Goal: Contribute content: Contribute content

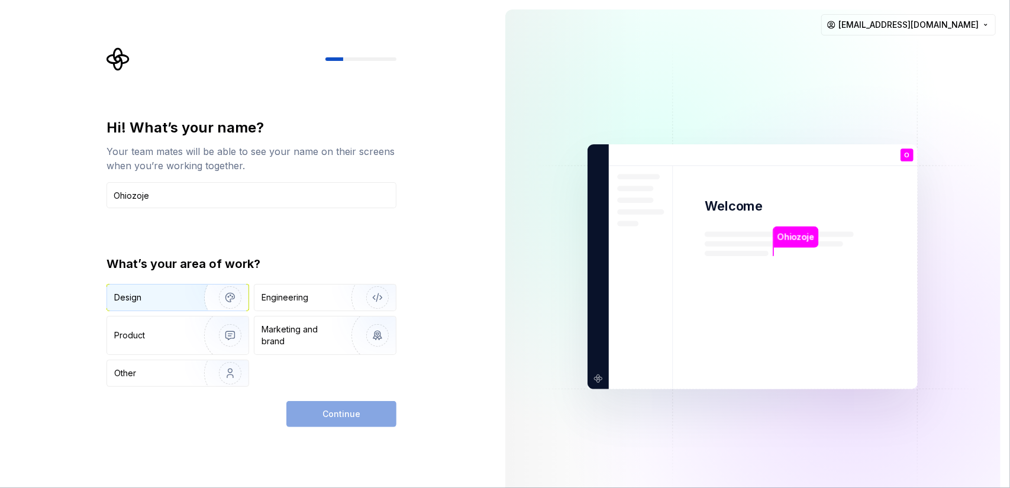
type input "Ohiozoje"
click at [149, 301] on div "Design" at bounding box center [151, 298] width 75 height 12
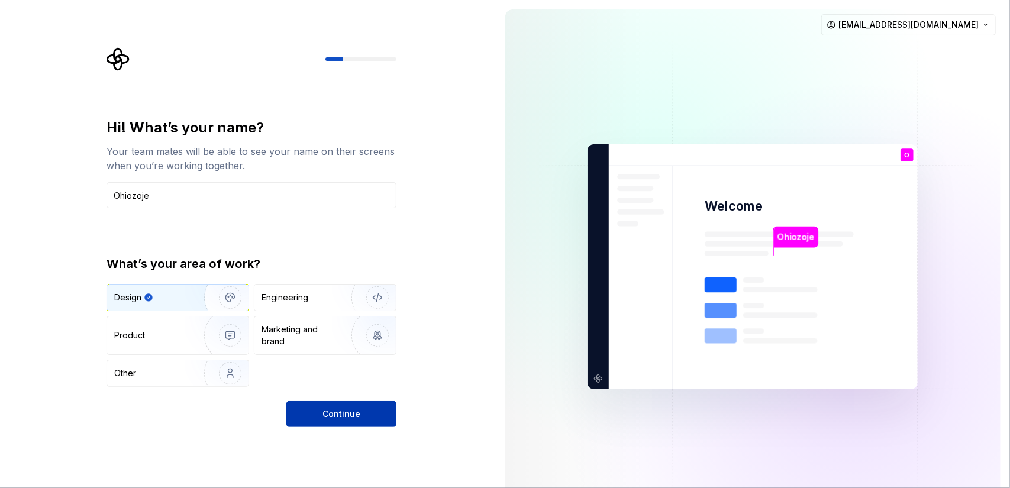
click at [357, 424] on button "Continue" at bounding box center [341, 414] width 110 height 26
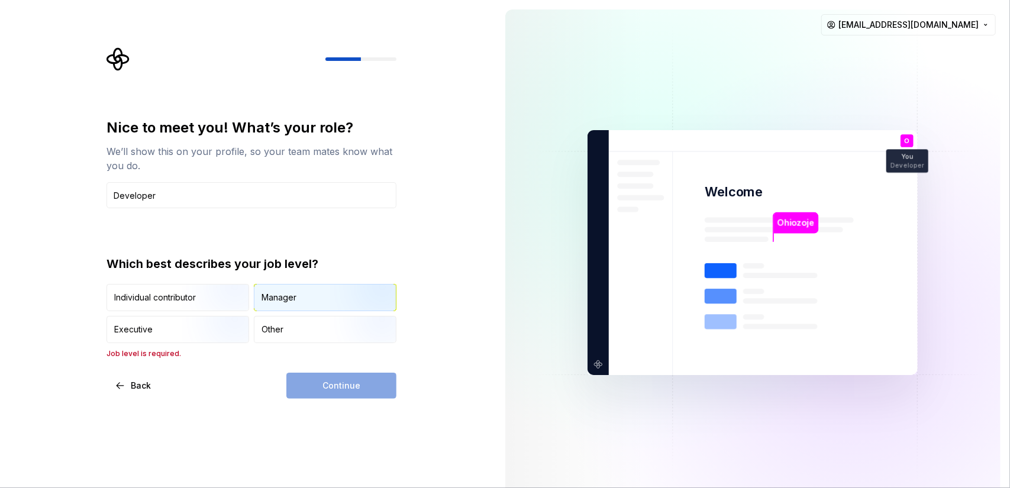
type input "Developer"
click at [292, 308] on div "Manager" at bounding box center [324, 298] width 141 height 26
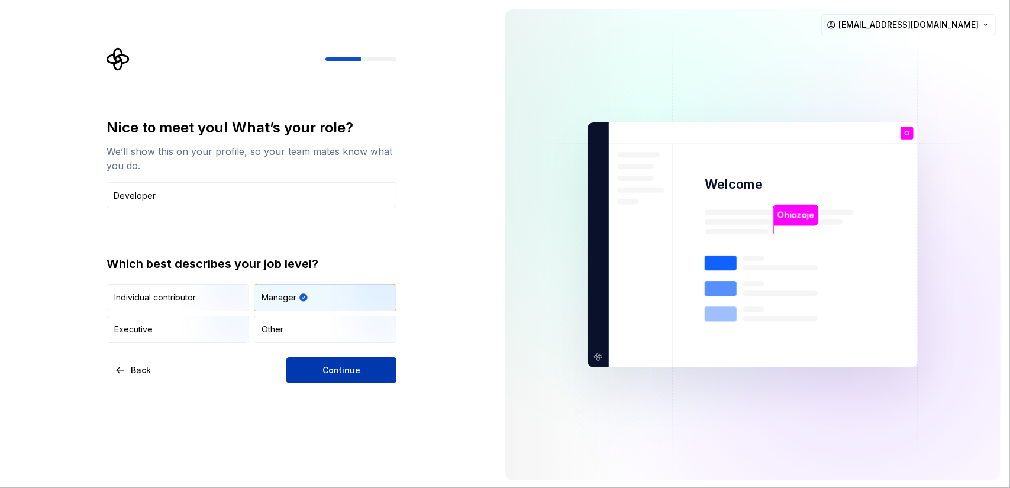
click at [340, 364] on span "Continue" at bounding box center [341, 370] width 38 height 12
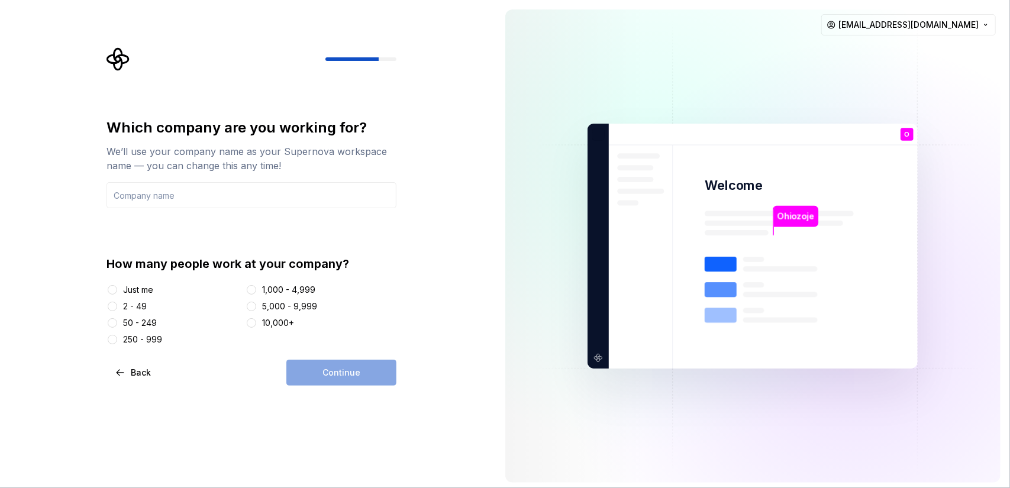
click at [111, 283] on div "How many people work at your company? Just me 2 - 49 50 - 249 250 - 999 1,000 -…" at bounding box center [251, 301] width 290 height 90
click at [106, 301] on div at bounding box center [112, 307] width 12 height 12
click at [118, 290] on div "Just me" at bounding box center [173, 290] width 135 height 12
click at [113, 288] on button "Just me" at bounding box center [112, 289] width 9 height 9
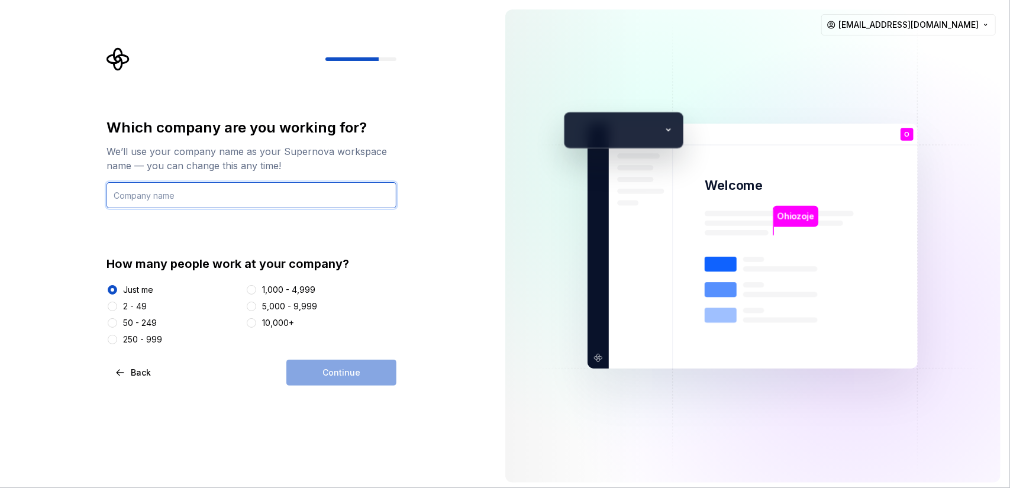
click at [244, 204] on input "text" at bounding box center [251, 195] width 290 height 26
type input "Prepzone"
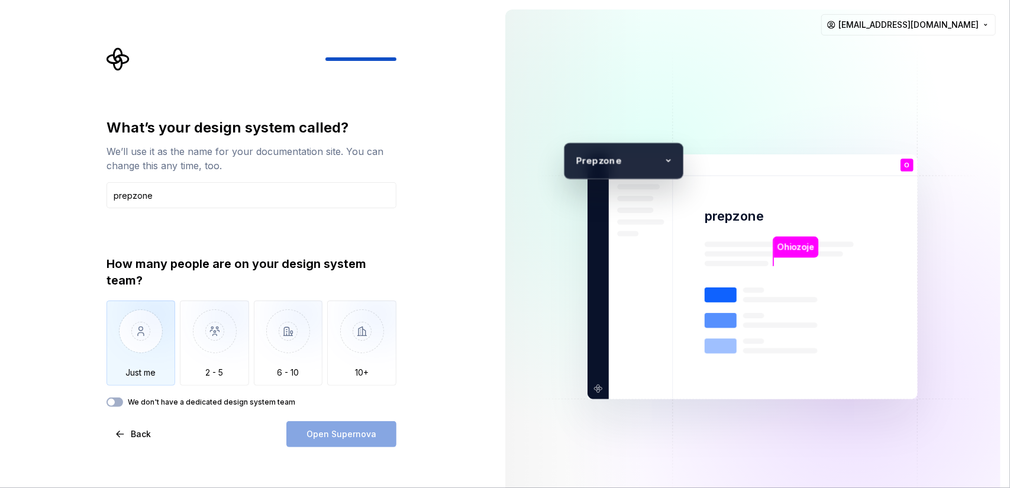
type input "prepzone"
click at [159, 338] on img "button" at bounding box center [140, 340] width 69 height 79
click at [335, 438] on span "Open Supernova" at bounding box center [341, 434] width 70 height 12
click at [121, 398] on div "We don't have a dedicated design system team" at bounding box center [251, 402] width 290 height 9
click at [118, 403] on button "We don't have a dedicated design system team" at bounding box center [114, 402] width 17 height 9
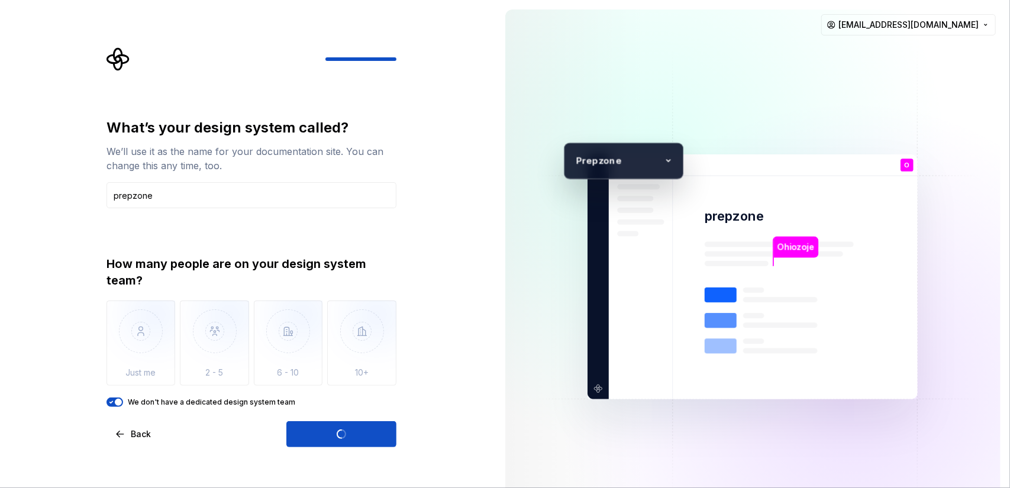
click at [351, 434] on div "Open Supernova" at bounding box center [341, 434] width 110 height 26
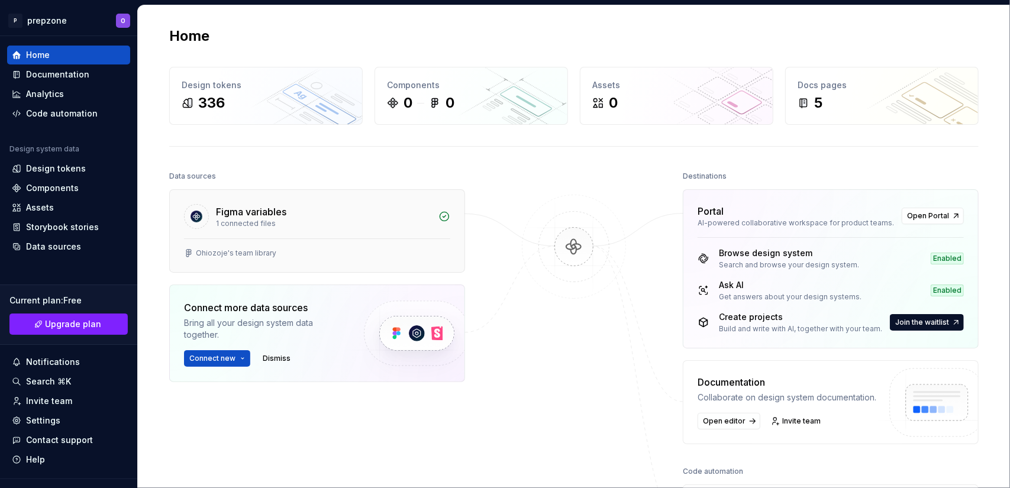
click at [293, 222] on div "1 connected files" at bounding box center [323, 223] width 215 height 9
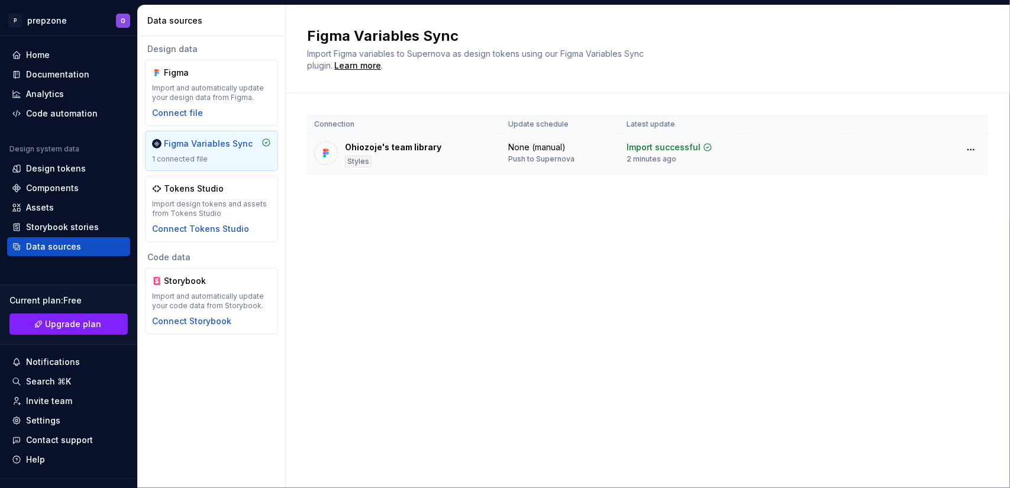
click at [435, 154] on div "Ohiozoje's team library Styles" at bounding box center [393, 154] width 96 height 26
click at [399, 171] on td "Ohiozoje's team library Styles" at bounding box center [404, 154] width 194 height 41
click at [397, 153] on div "Ohiozoje's team library Styles" at bounding box center [393, 154] width 96 height 26
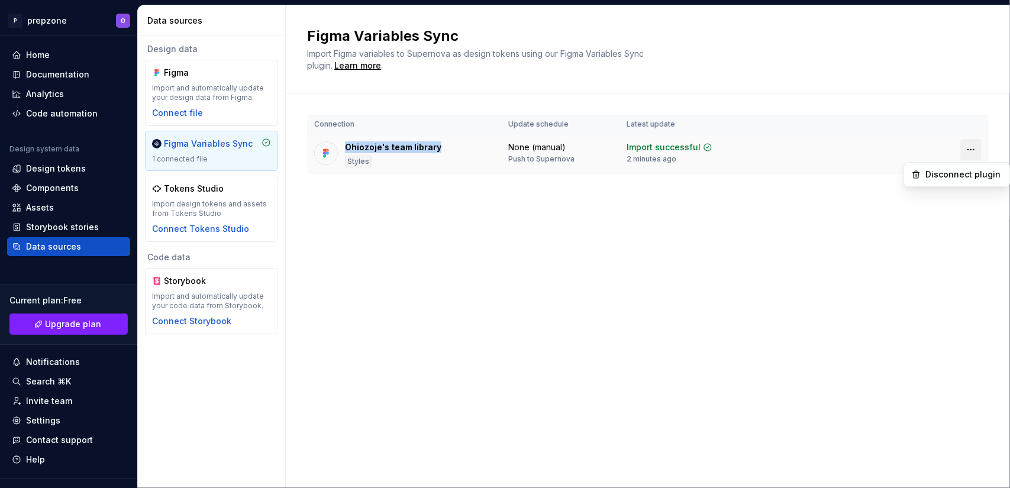
click at [975, 145] on html "P prepzone O Home Documentation Analytics Code automation Design system data De…" at bounding box center [505, 244] width 1010 height 488
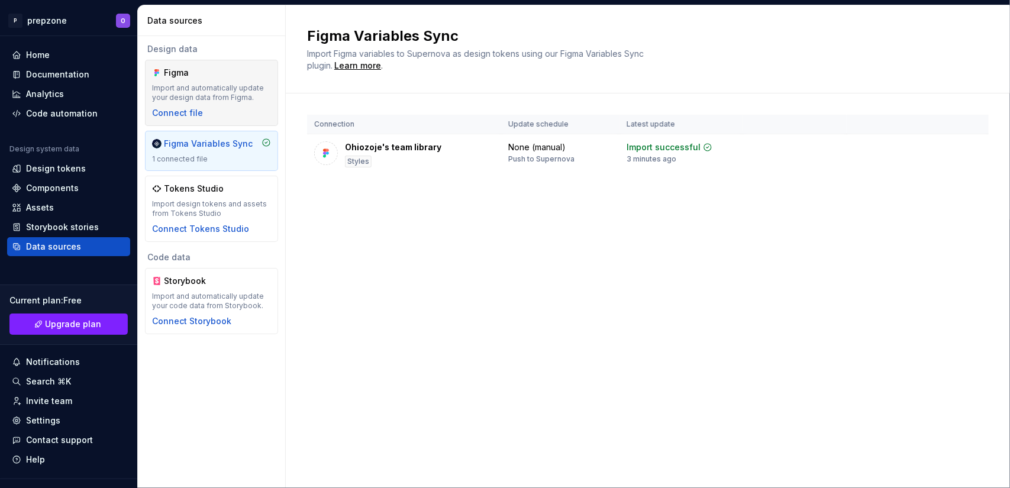
click at [195, 102] on div "Figma Import and automatically update your design data from Figma. Connect file" at bounding box center [211, 93] width 119 height 52
click at [203, 144] on div "Figma Variables Sync" at bounding box center [208, 144] width 89 height 12
click at [183, 112] on div "Connect file" at bounding box center [177, 113] width 51 height 12
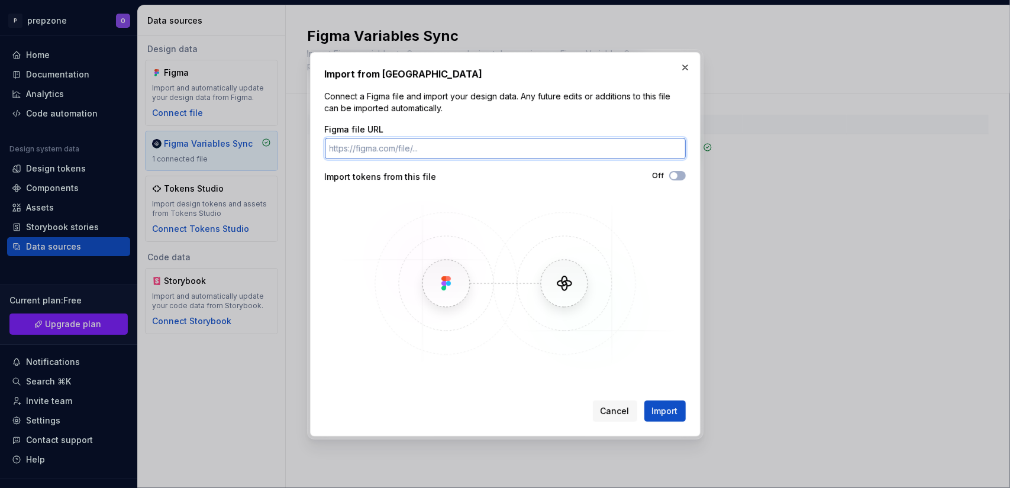
paste input "https://www.figma.com/design/U2tnfChv6bJo5n56ysc9yR/Ohiozoje-s-team-library?nod…"
type input "https://www.figma.com/design/U2tnfChv6bJo5n56ysc9yR/Ohiozoje-s-team-library?nod…"
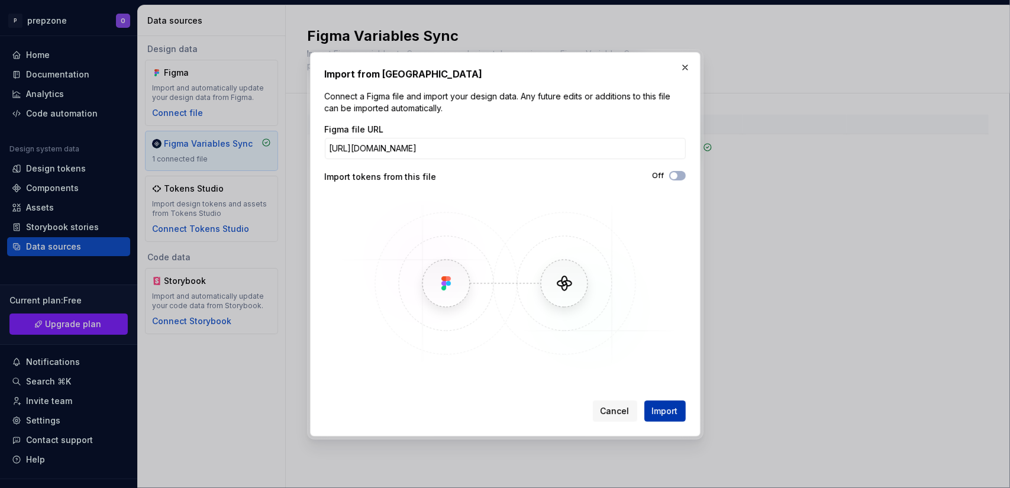
scroll to position [0, 0]
click at [663, 412] on span "Import" at bounding box center [665, 411] width 26 height 12
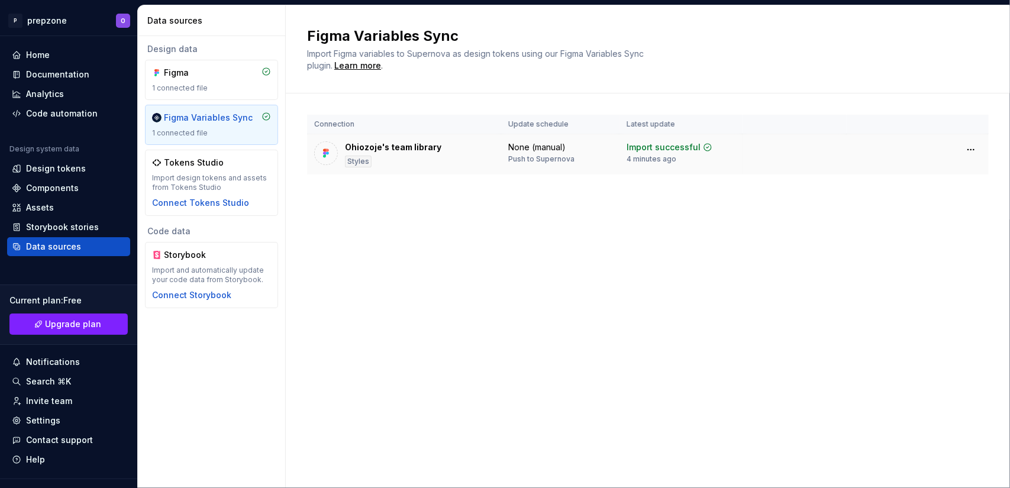
click at [409, 156] on div "Ohiozoje's team library Styles" at bounding box center [393, 154] width 96 height 26
click at [325, 148] on img at bounding box center [326, 153] width 12 height 12
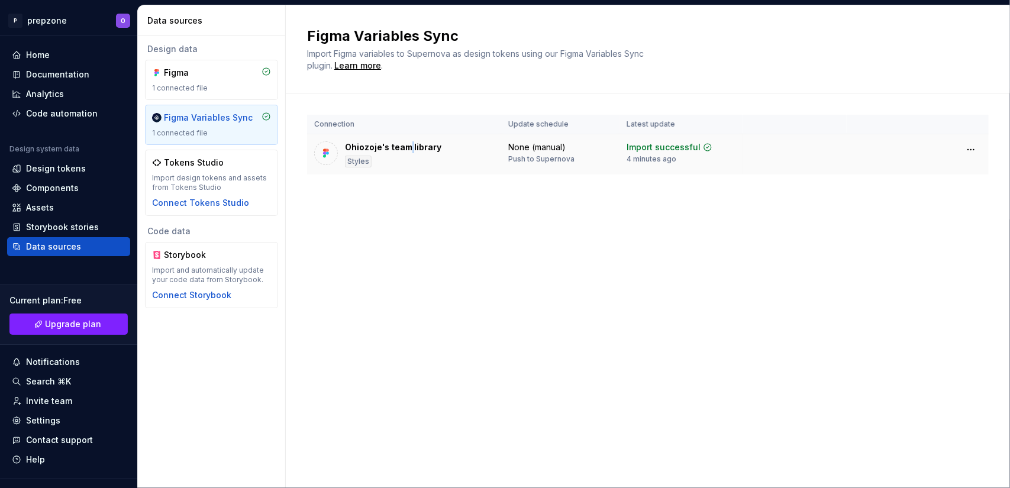
click at [325, 148] on img at bounding box center [326, 153] width 12 height 12
click at [681, 153] on div "Import successful 4 minutes ago" at bounding box center [669, 152] width 86 height 22
click at [974, 151] on html "P prepzone O Home Documentation Analytics Code automation Design system data De…" at bounding box center [505, 244] width 1010 height 488
click at [225, 82] on div "Figma 1 connected file" at bounding box center [211, 80] width 119 height 26
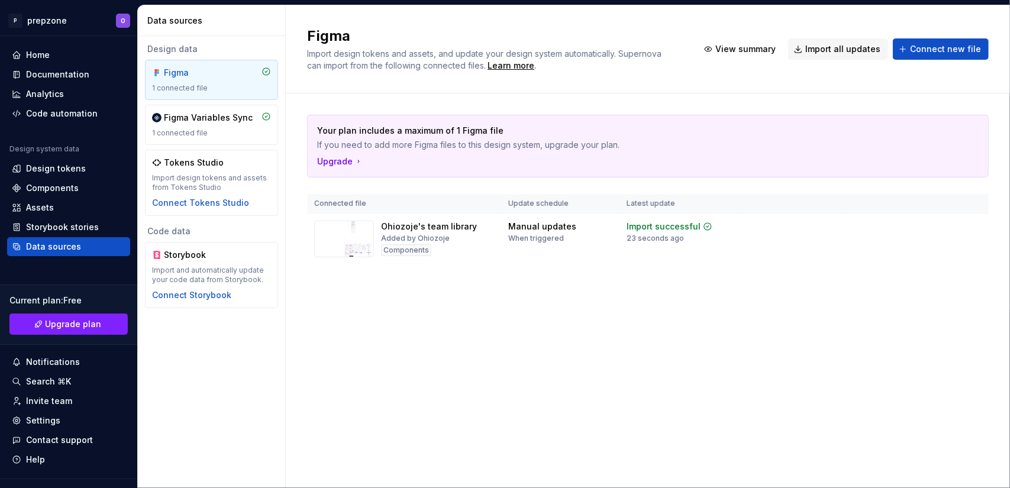
click at [225, 82] on div "Figma 1 connected file" at bounding box center [211, 80] width 119 height 26
click at [522, 240] on div "When triggered" at bounding box center [536, 238] width 56 height 9
click at [593, 245] on td "Manual updates When triggered" at bounding box center [560, 239] width 118 height 51
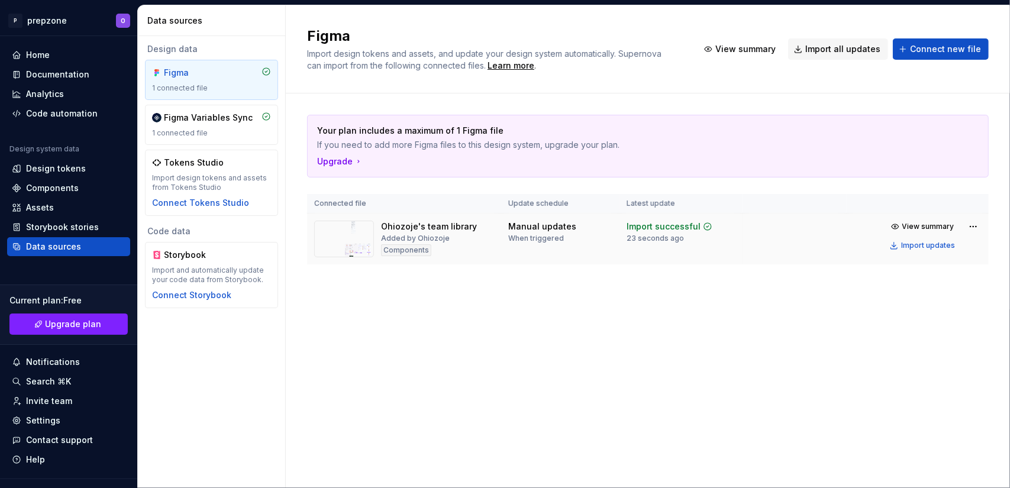
click at [593, 245] on td "Manual updates When triggered" at bounding box center [560, 239] width 118 height 51
click at [358, 240] on img at bounding box center [344, 239] width 60 height 37
click at [915, 247] on div "Import updates" at bounding box center [928, 245] width 54 height 9
click at [971, 223] on html "P prepzone O Home Documentation Analytics Code automation Design system data De…" at bounding box center [505, 244] width 1010 height 488
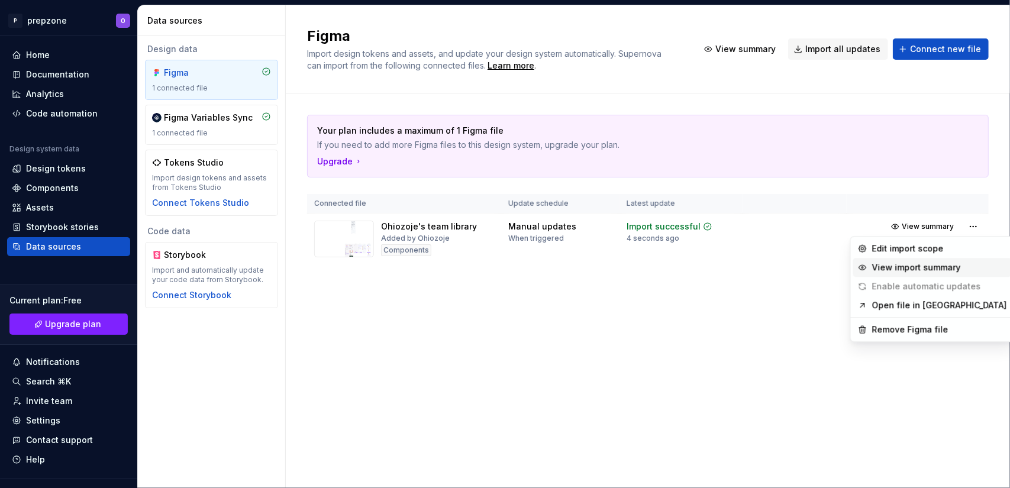
click at [915, 270] on div "View import summary" at bounding box center [939, 267] width 135 height 12
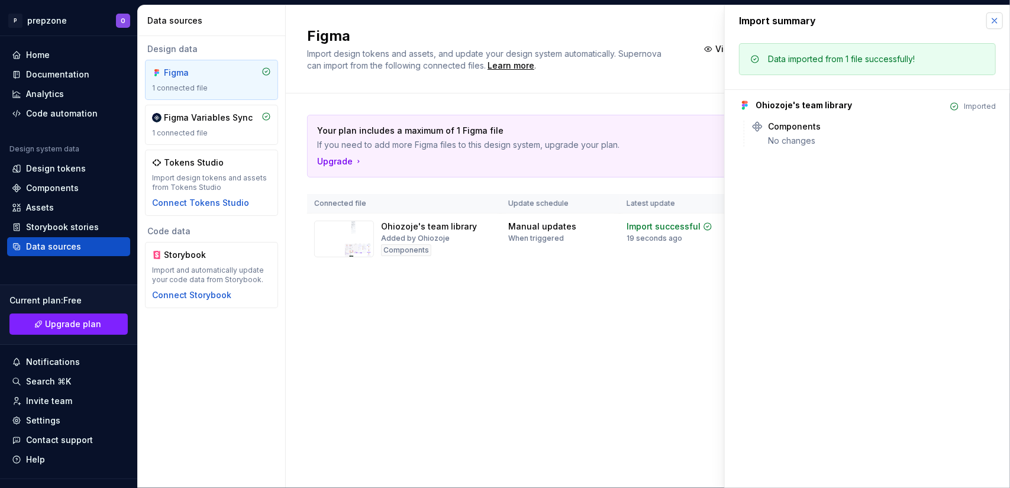
click at [999, 24] on button "button" at bounding box center [994, 20] width 17 height 17
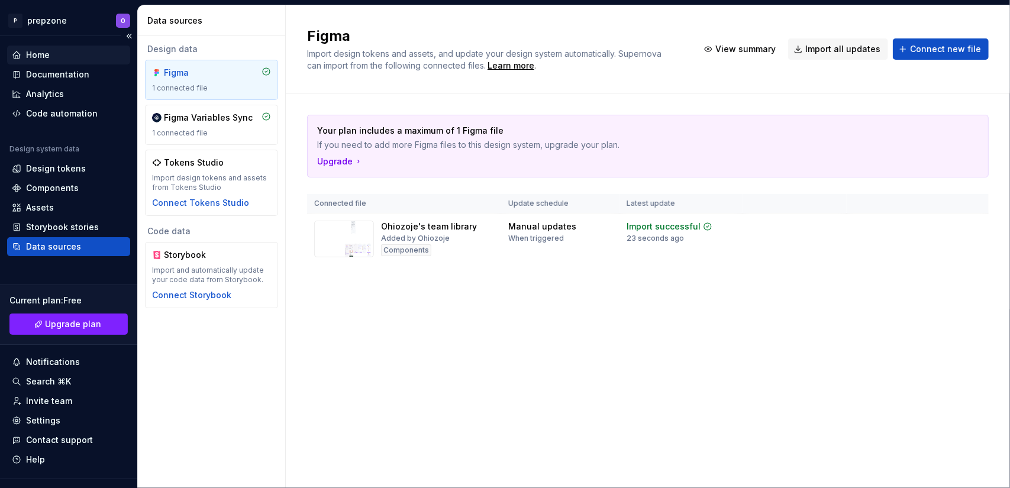
click at [63, 59] on div "Home" at bounding box center [69, 55] width 114 height 12
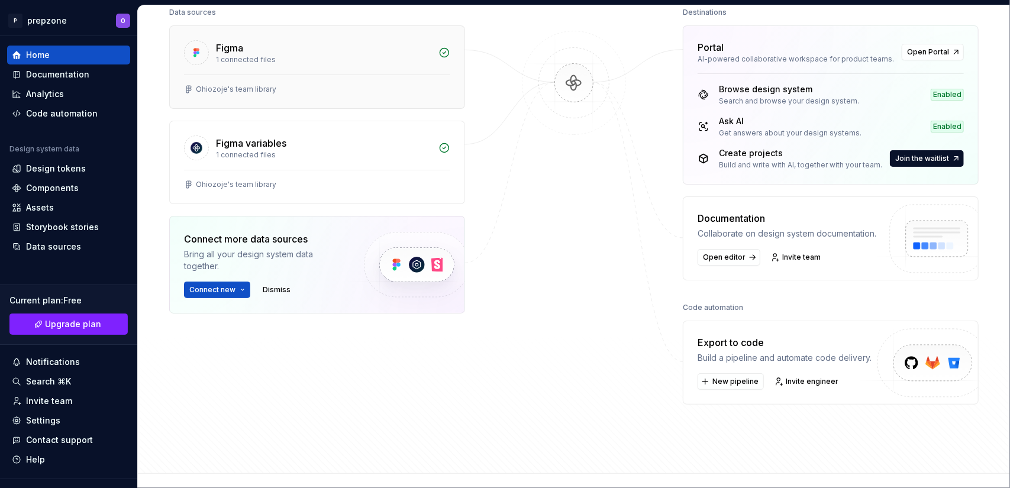
scroll to position [164, 0]
click at [304, 59] on div "1 connected files" at bounding box center [323, 58] width 215 height 9
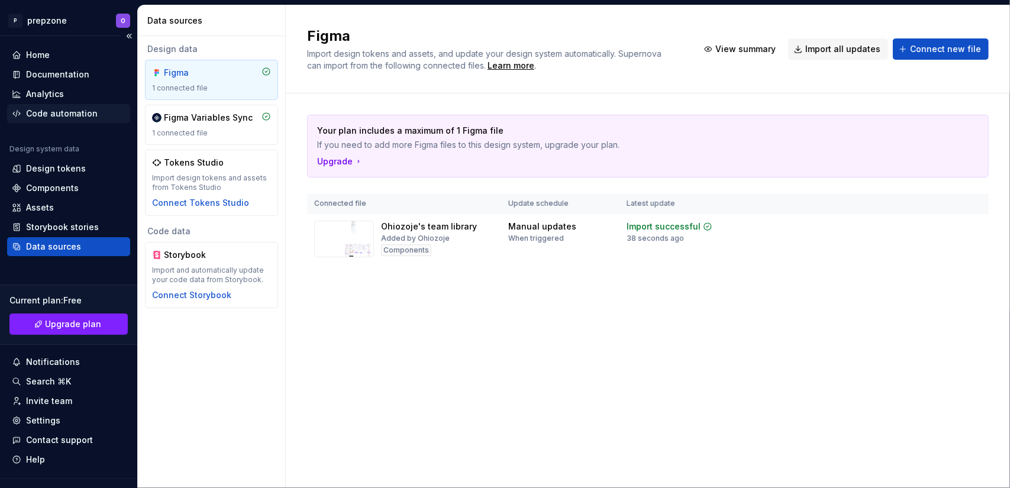
click at [65, 112] on div "Code automation" at bounding box center [62, 114] width 72 height 12
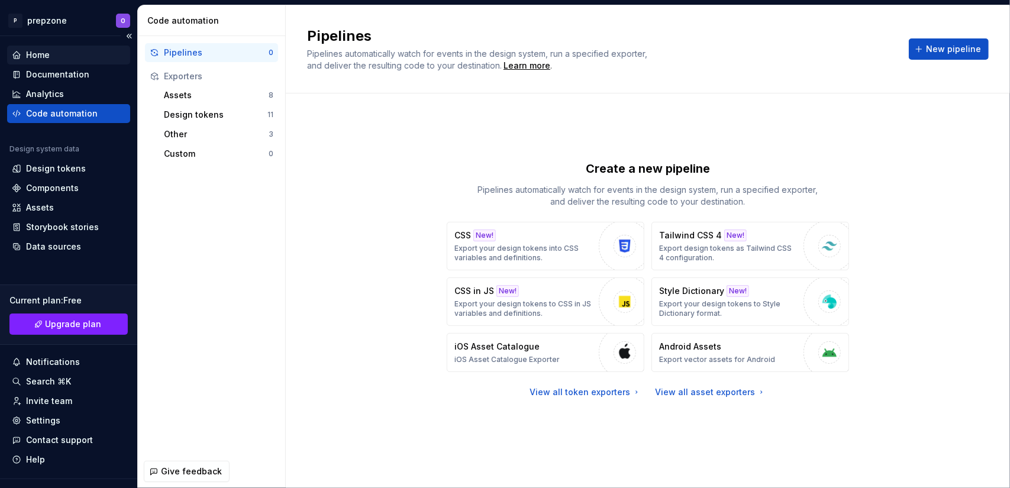
click at [73, 50] on div "Home" at bounding box center [69, 55] width 114 height 12
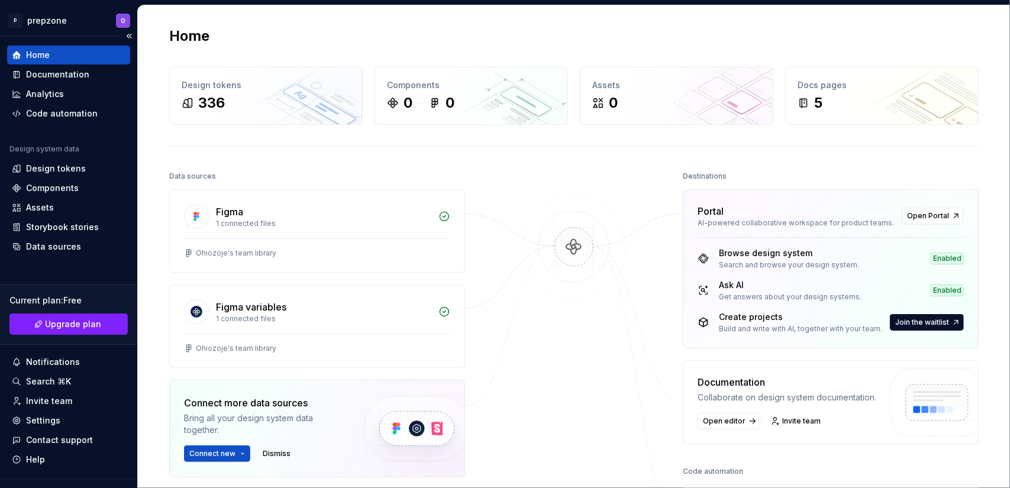
click at [17, 57] on icon at bounding box center [16, 54] width 9 height 9
click at [222, 233] on div "Figma 1 connected files" at bounding box center [317, 214] width 295 height 49
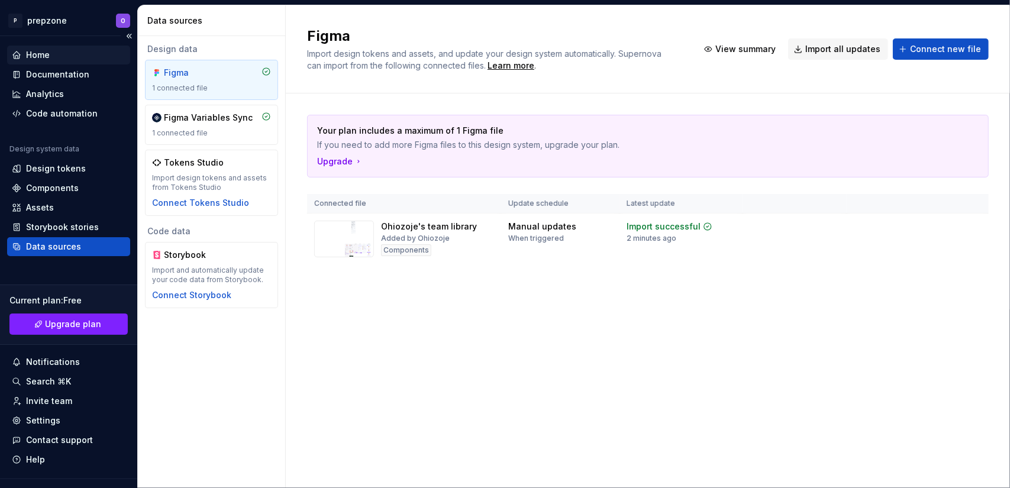
click at [222, 91] on div "1 connected file" at bounding box center [211, 87] width 119 height 9
click at [734, 48] on span "View summary" at bounding box center [745, 49] width 60 height 12
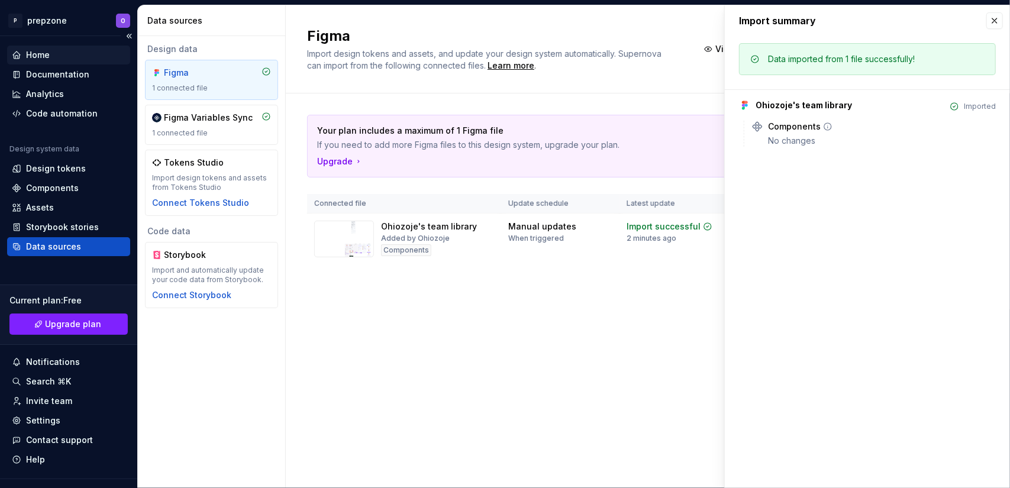
click at [794, 135] on div "No changes" at bounding box center [882, 141] width 228 height 12
click at [677, 115] on div "Your plan includes a maximum of 1 Figma file If you need to add more Figma file…" at bounding box center [647, 146] width 681 height 63
click at [996, 22] on button "button" at bounding box center [994, 20] width 17 height 17
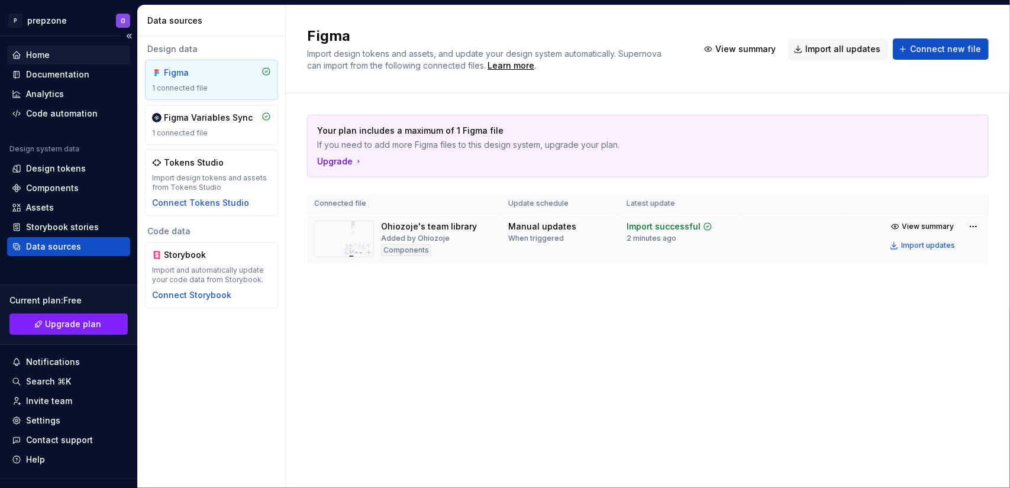
click at [453, 239] on div "Ohiozoje's team library Added by Ohiozoje Components" at bounding box center [429, 239] width 96 height 37
click at [356, 242] on img at bounding box center [344, 239] width 60 height 37
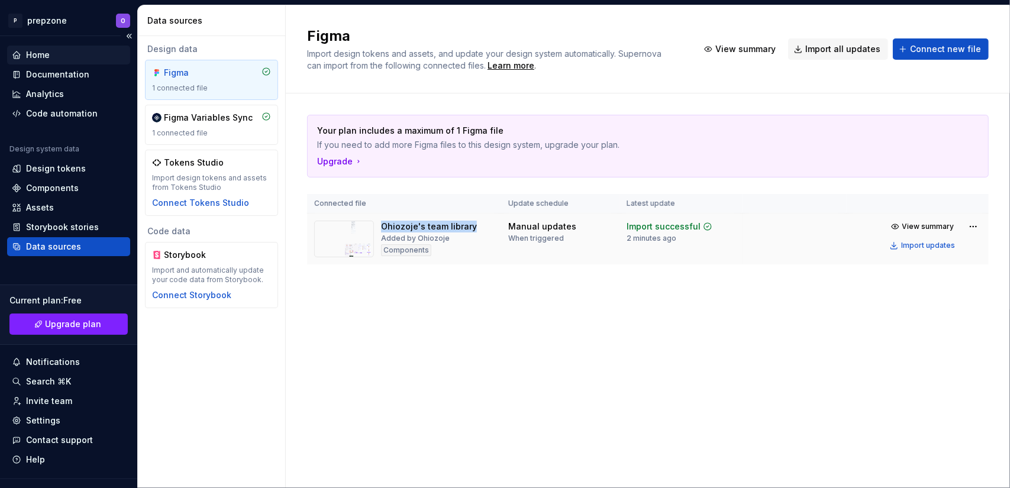
click at [356, 242] on img at bounding box center [344, 239] width 60 height 37
click at [928, 242] on div "Import updates" at bounding box center [928, 245] width 54 height 9
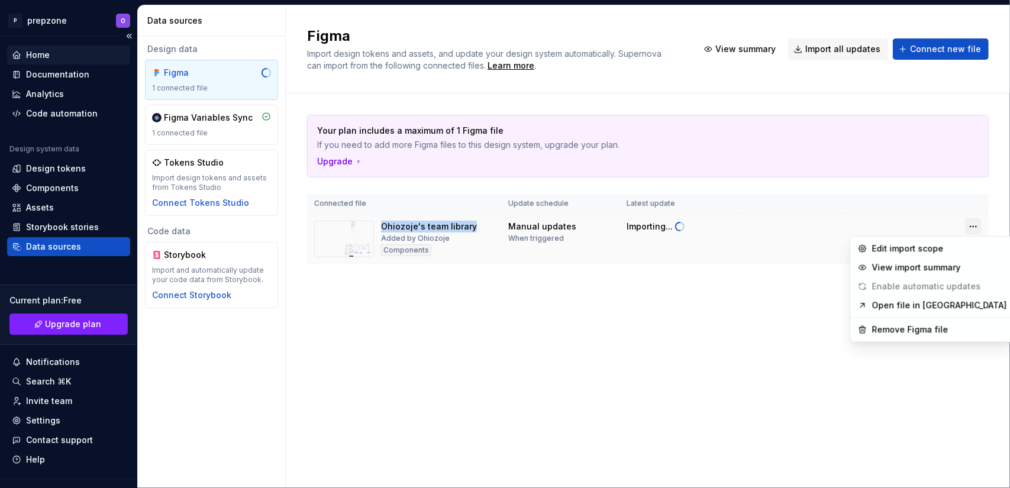
click at [969, 225] on html "P prepzone O Home Documentation Analytics Code automation Design system data De…" at bounding box center [505, 244] width 1010 height 488
click at [917, 249] on div "Edit import scope" at bounding box center [939, 249] width 135 height 12
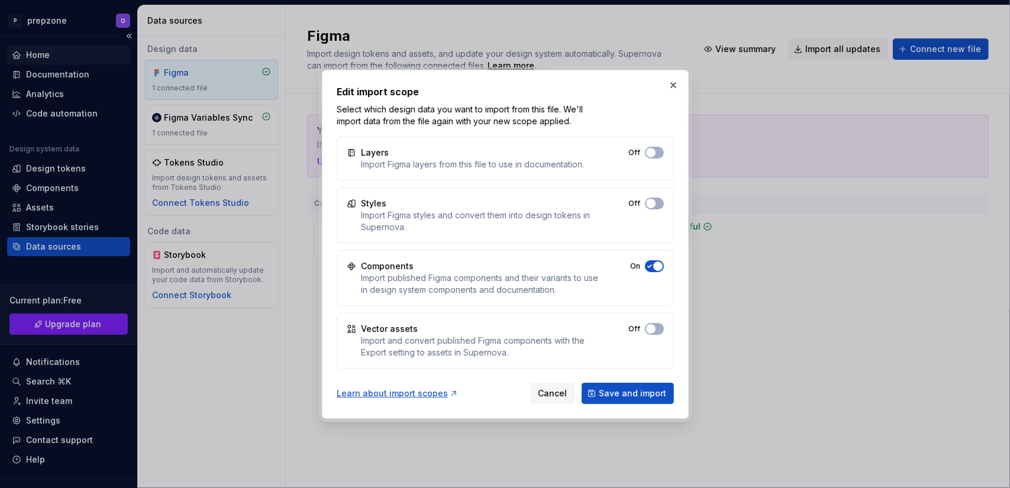
click at [649, 159] on div "Layers Import Figma layers from this file to use in documentation. Off" at bounding box center [505, 159] width 337 height 44
click at [652, 154] on span "button" at bounding box center [650, 152] width 9 height 9
click at [658, 195] on div "Styles Import Figma styles and convert them into design tokens in Supernova. Off" at bounding box center [505, 216] width 337 height 56
click at [659, 205] on button "Off" at bounding box center [654, 204] width 19 height 12
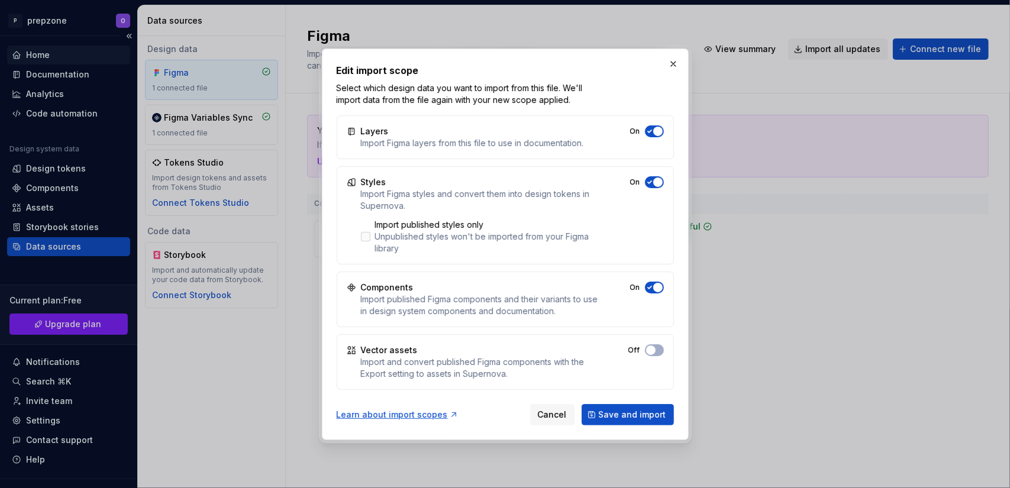
click at [366, 232] on div at bounding box center [365, 236] width 9 height 9
click at [648, 356] on div "Vector assets Import and convert published Figma components with the Export set…" at bounding box center [505, 362] width 337 height 56
click at [658, 348] on button "On" at bounding box center [654, 350] width 19 height 12
click at [639, 416] on span "Save and import" at bounding box center [632, 415] width 67 height 12
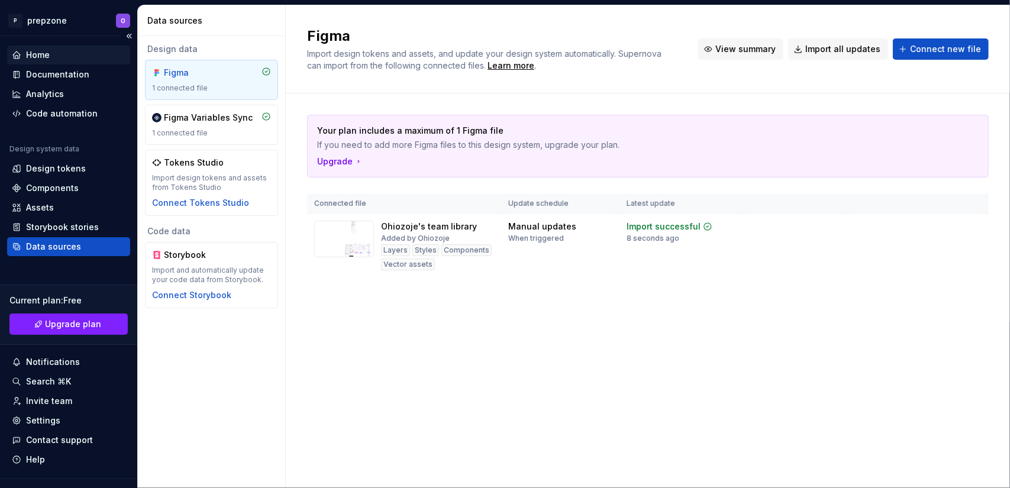
click at [745, 52] on span "View summary" at bounding box center [745, 49] width 60 height 12
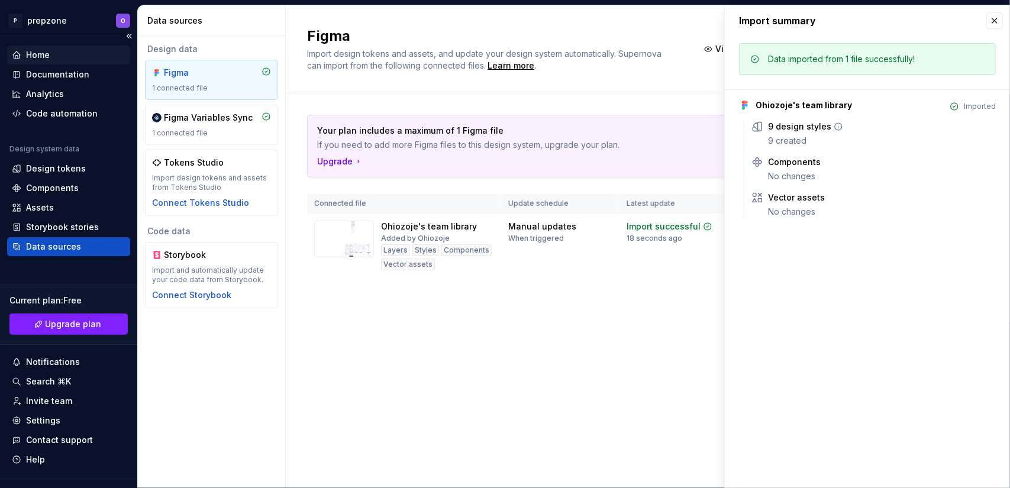
click at [833, 125] on icon at bounding box center [837, 126] width 9 height 9
click at [759, 193] on icon at bounding box center [756, 197] width 9 height 9
click at [757, 157] on icon at bounding box center [757, 162] width 12 height 12
click at [762, 114] on div "Ohiozoje's team library Imported 9 design styles 9 created Components No change…" at bounding box center [867, 153] width 257 height 128
click at [992, 23] on button "button" at bounding box center [994, 20] width 17 height 17
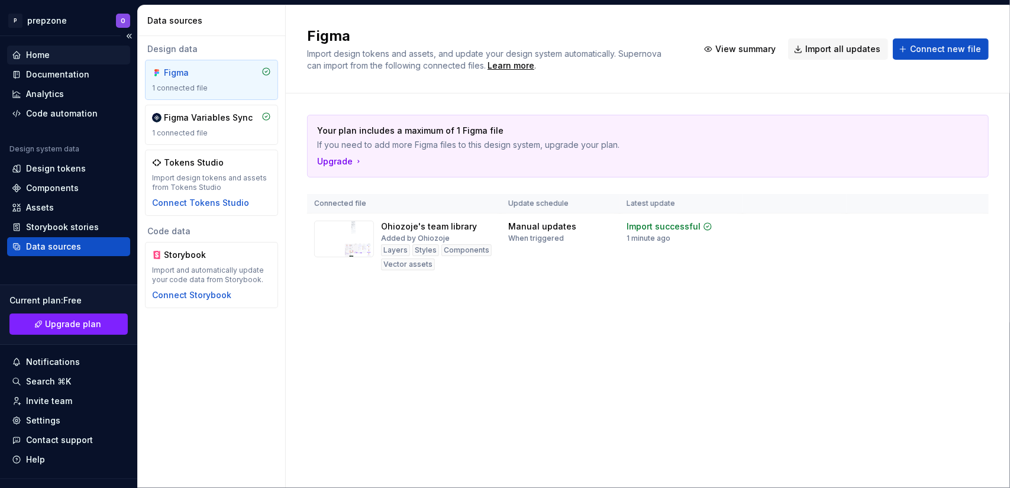
drag, startPoint x: 221, startPoint y: 86, endPoint x: 206, endPoint y: 83, distance: 14.4
click at [206, 83] on div "Figma 1 connected file" at bounding box center [211, 80] width 119 height 26
click at [67, 182] on div "Components" at bounding box center [68, 188] width 123 height 19
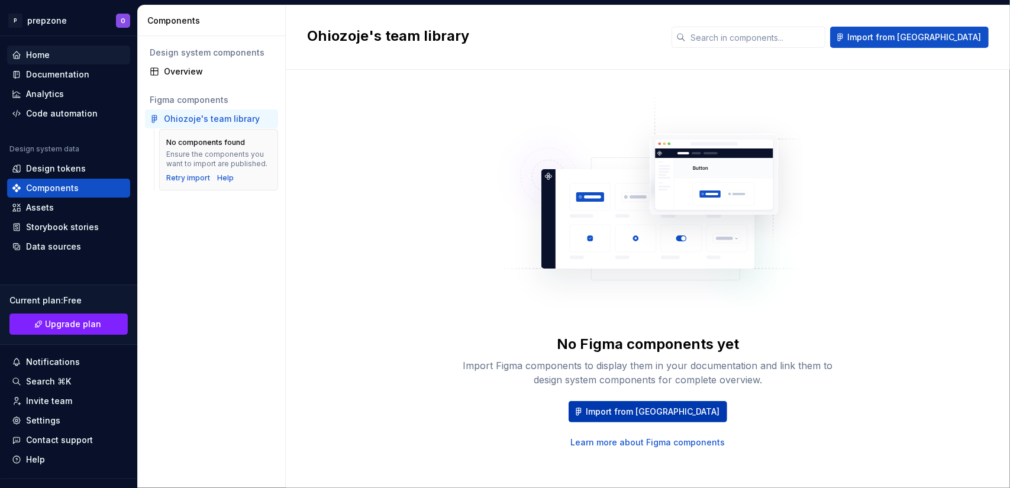
click at [648, 416] on span "Import from Figma" at bounding box center [653, 412] width 134 height 12
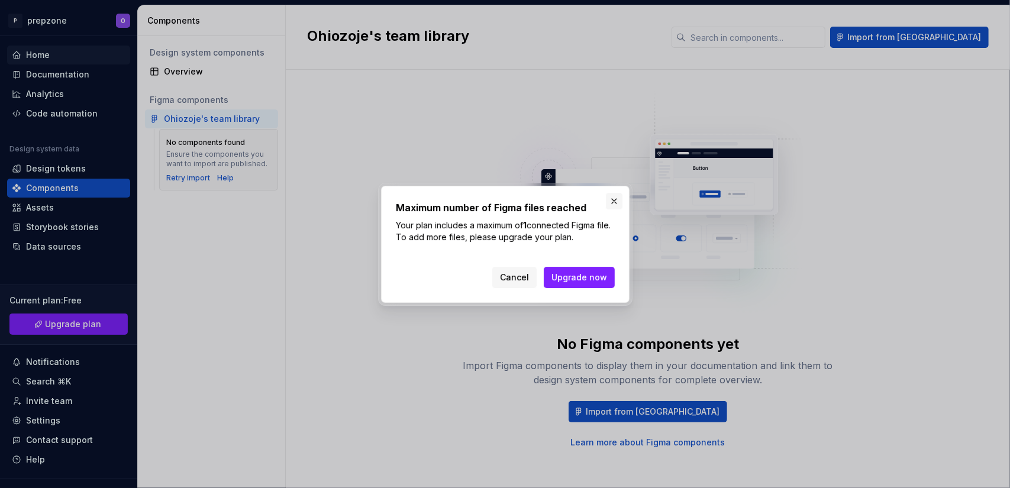
click at [613, 203] on button "button" at bounding box center [614, 201] width 17 height 17
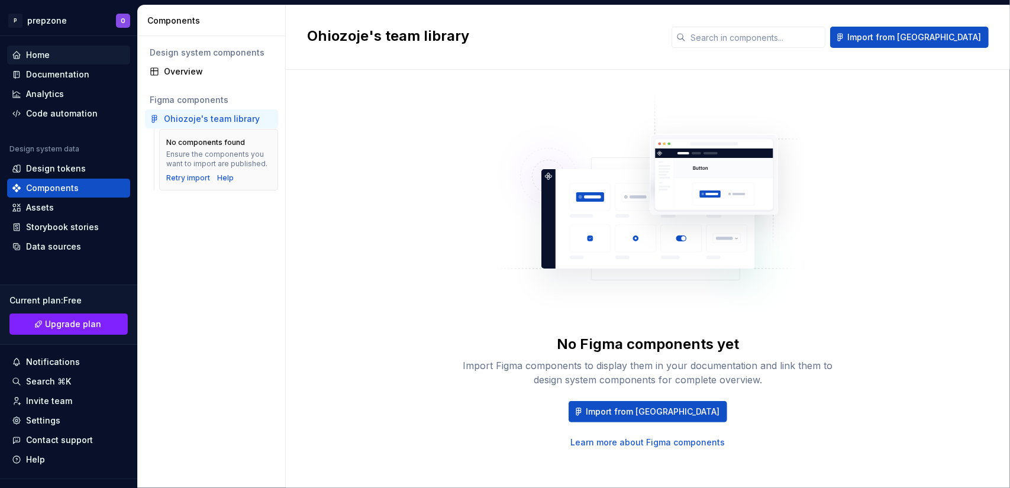
click at [235, 83] on div "Design system components Overview Figma components Ohiozoje's team library No c…" at bounding box center [211, 262] width 147 height 452
click at [194, 70] on div "Overview" at bounding box center [218, 72] width 109 height 12
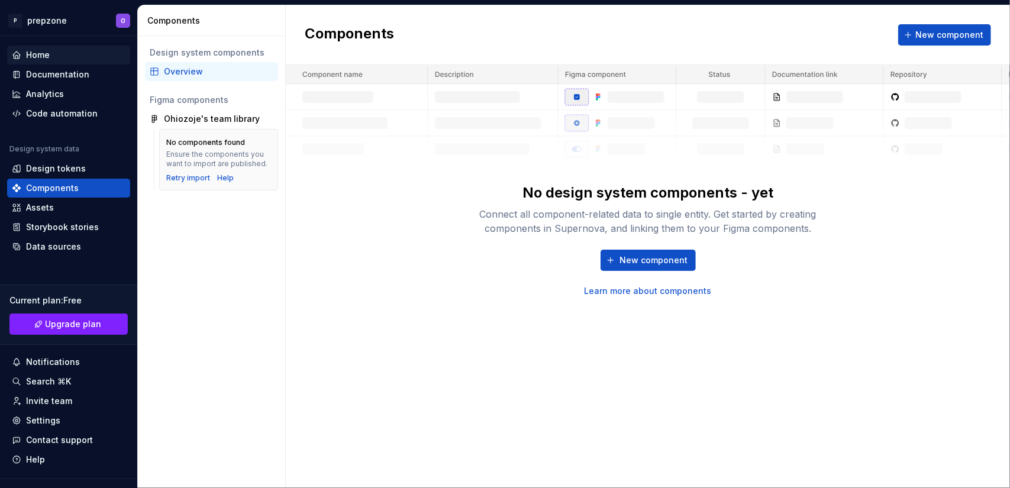
click at [201, 137] on div "No components found Ensure the components you want to import are published. Ret…" at bounding box center [219, 160] width 104 height 46
click at [51, 49] on div "Home" at bounding box center [69, 55] width 114 height 12
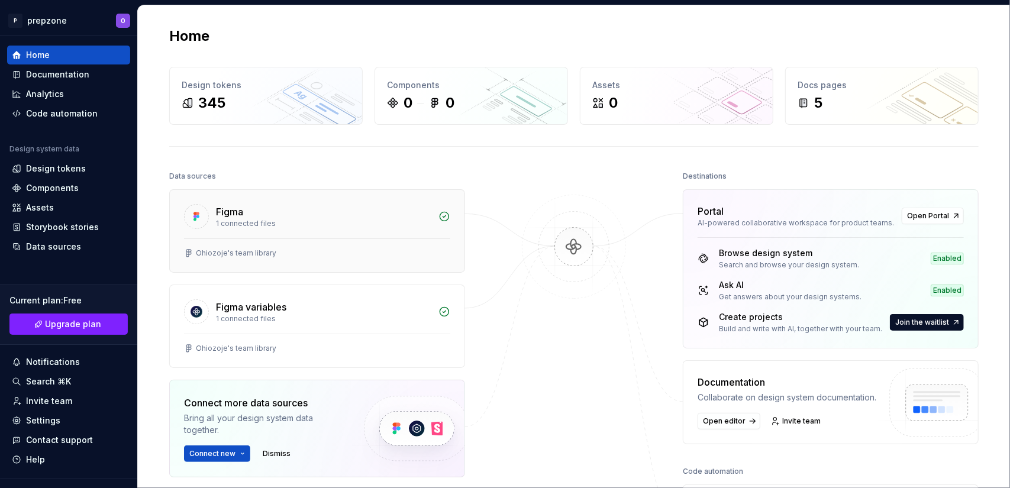
click at [363, 219] on div "1 connected files" at bounding box center [323, 223] width 215 height 9
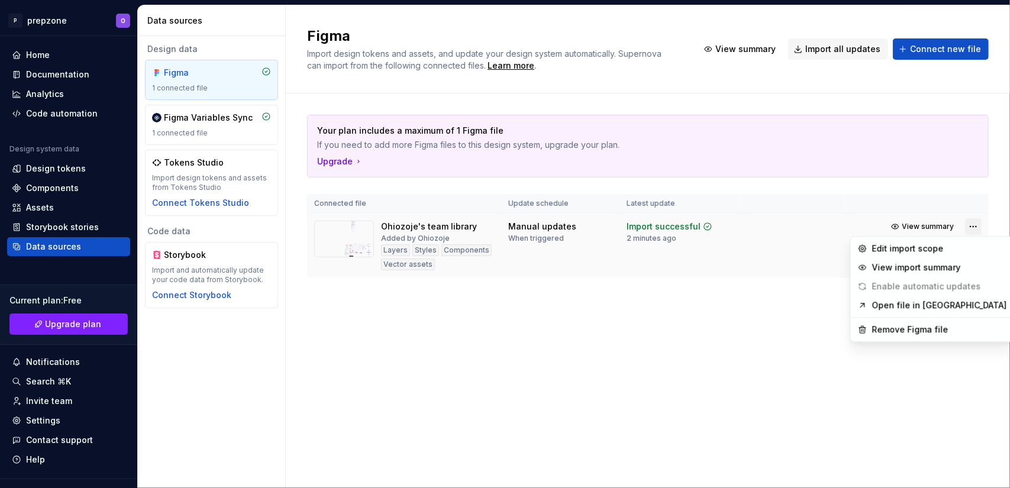
click at [977, 230] on html "P prepzone O Home Documentation Analytics Code automation Design system data De…" at bounding box center [505, 244] width 1010 height 488
click at [933, 328] on div "Remove Figma file" at bounding box center [939, 330] width 135 height 12
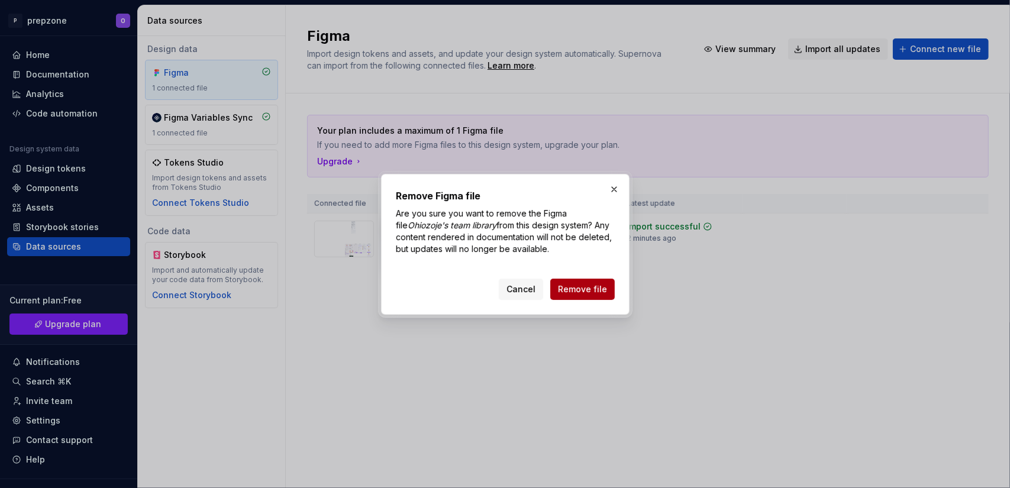
click at [606, 279] on button "Remove file" at bounding box center [582, 289] width 64 height 21
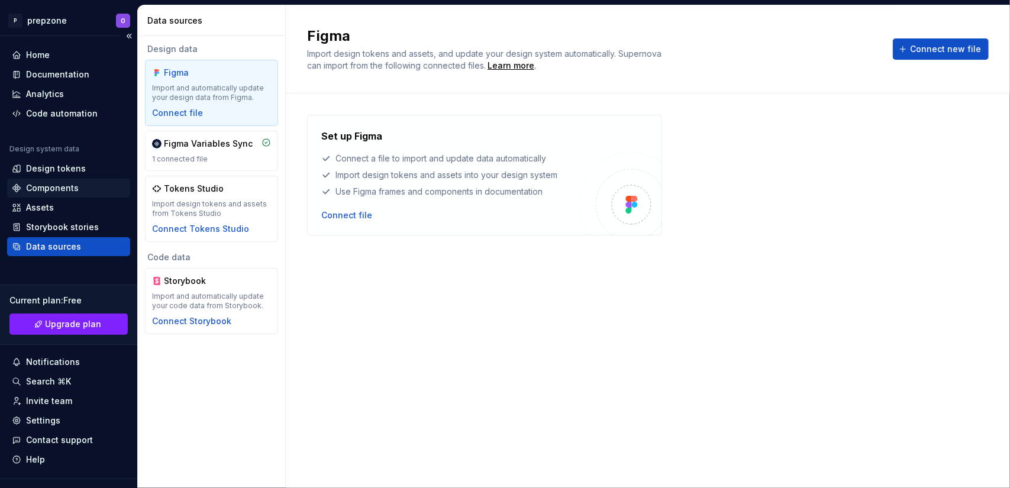
click at [52, 192] on div "Components" at bounding box center [52, 188] width 53 height 12
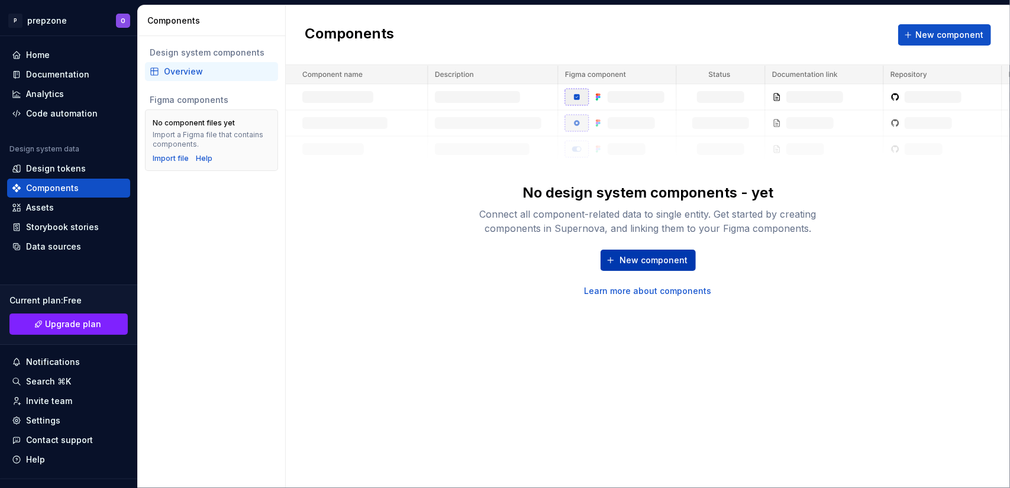
click at [641, 259] on span "New component" at bounding box center [654, 260] width 68 height 12
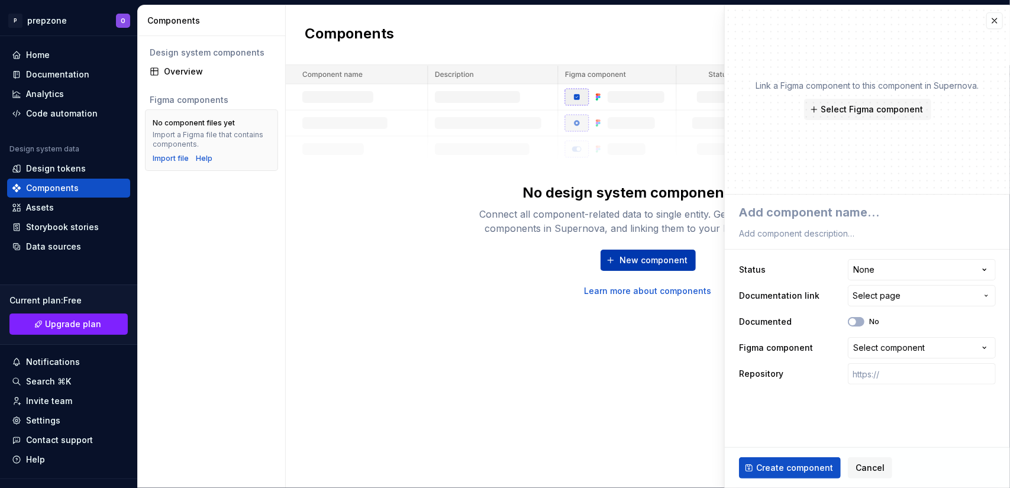
type textarea "*"
type textarea "h"
type textarea "*"
type textarea "he"
type textarea "*"
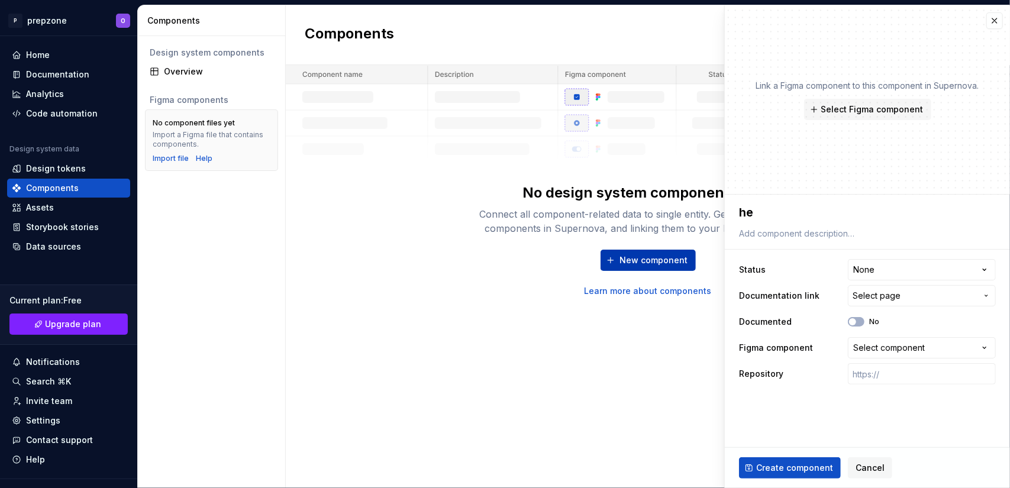
type textarea "hea"
type textarea "*"
type textarea "head"
type textarea "*"
type textarea "head"
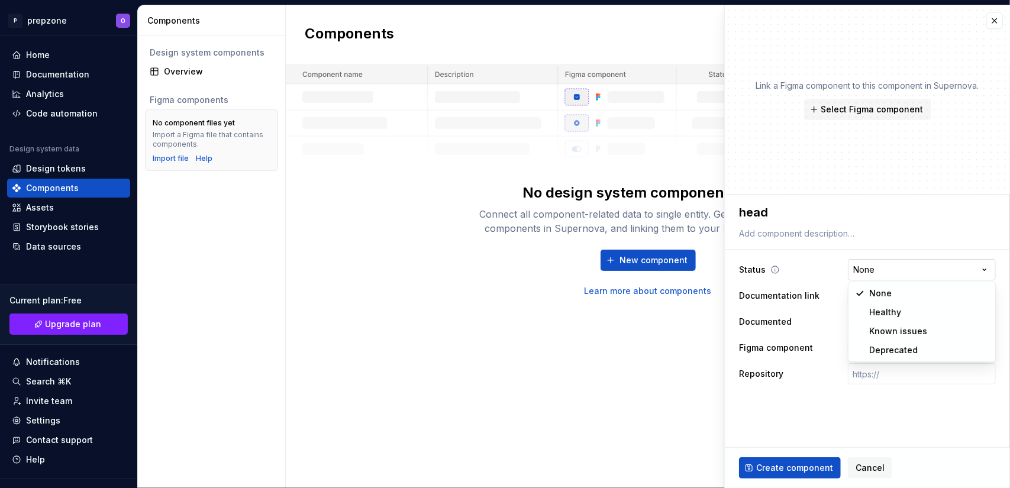
click at [891, 272] on html "**********" at bounding box center [505, 244] width 1010 height 488
click at [907, 292] on span "Select page" at bounding box center [914, 296] width 124 height 12
click at [907, 292] on html "**********" at bounding box center [505, 244] width 1010 height 488
click at [865, 320] on div "No" at bounding box center [863, 321] width 31 height 9
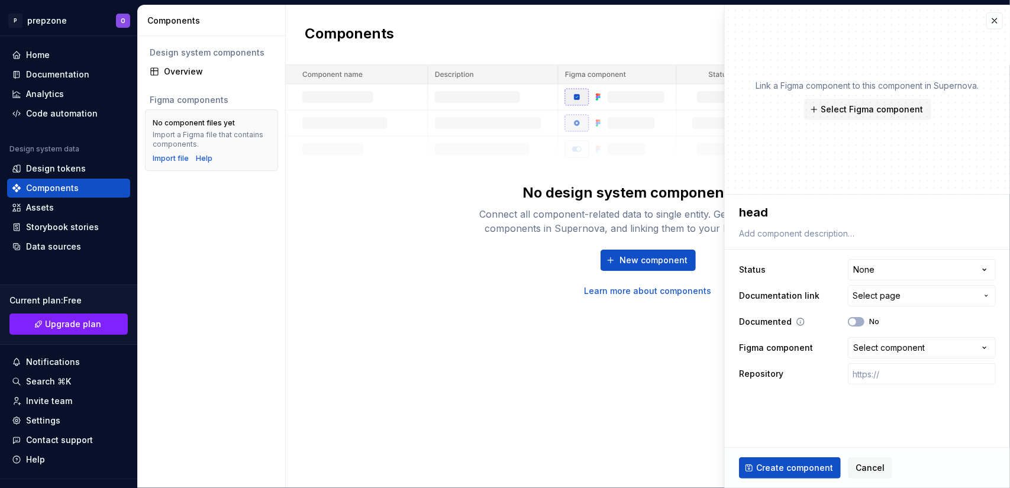
click at [865, 320] on div "No" at bounding box center [863, 321] width 31 height 9
click at [874, 343] on div "Select component" at bounding box center [889, 348] width 72 height 12
click at [697, 374] on html "**********" at bounding box center [505, 244] width 1010 height 488
click at [697, 374] on div "Components New component No design system components - yet Connect all componen…" at bounding box center [648, 246] width 724 height 483
click at [893, 112] on span "Select Figma component" at bounding box center [872, 110] width 102 height 12
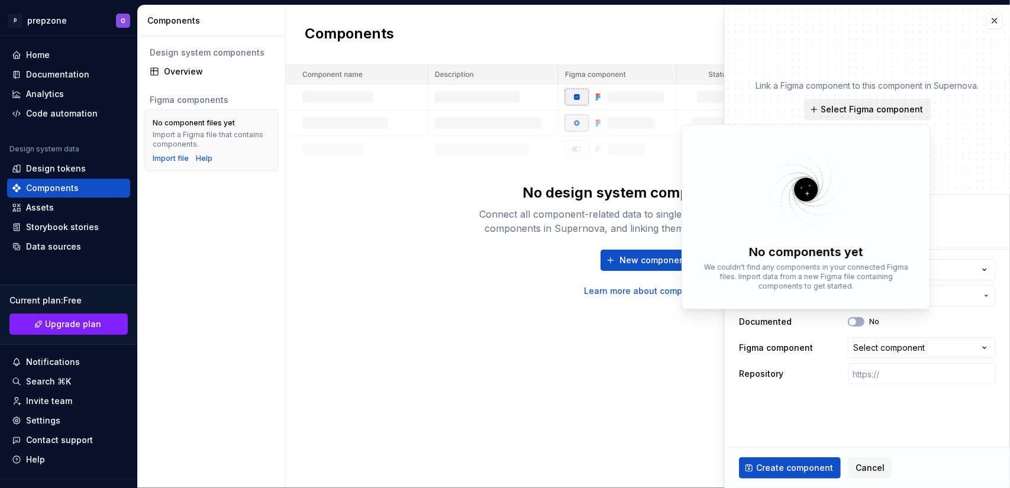
click at [893, 112] on span "Select Figma component" at bounding box center [872, 110] width 102 height 12
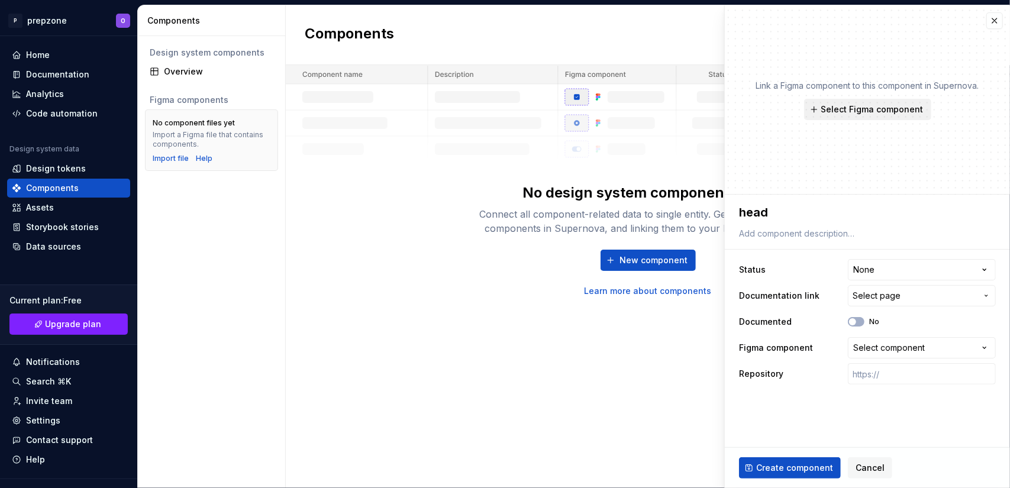
click at [893, 112] on span "Select Figma component" at bounding box center [872, 110] width 102 height 12
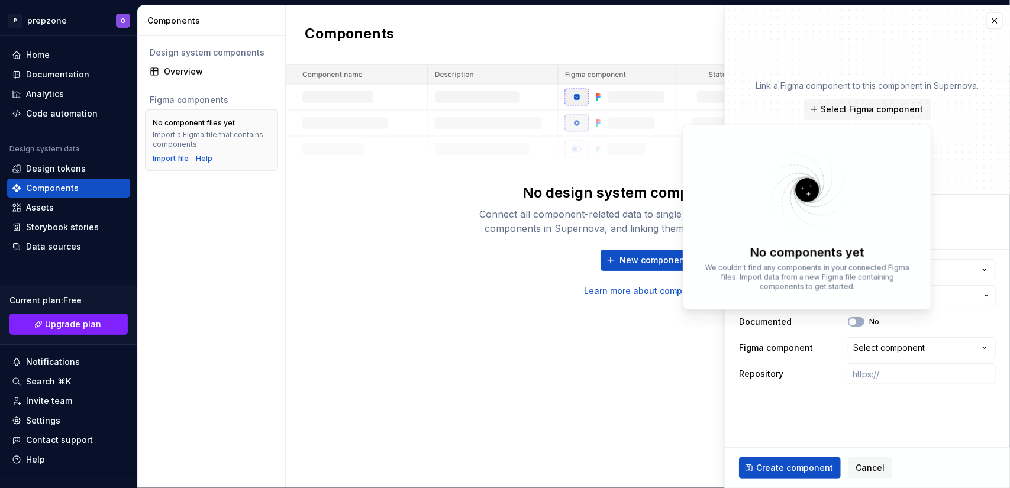
type textarea "*"
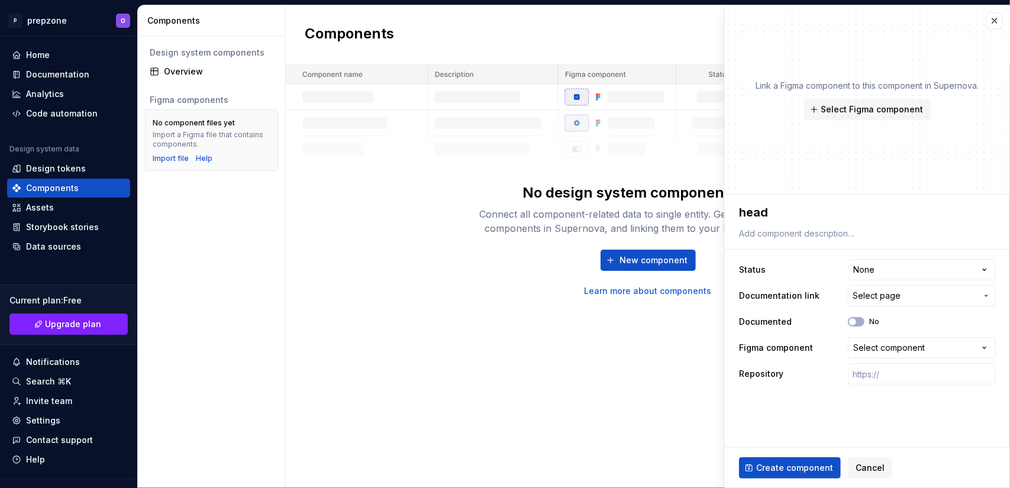
click at [358, 220] on div "No design system components - yet Connect all component-related data to single …" at bounding box center [648, 181] width 724 height 232
click at [50, 47] on div "Home" at bounding box center [68, 55] width 123 height 19
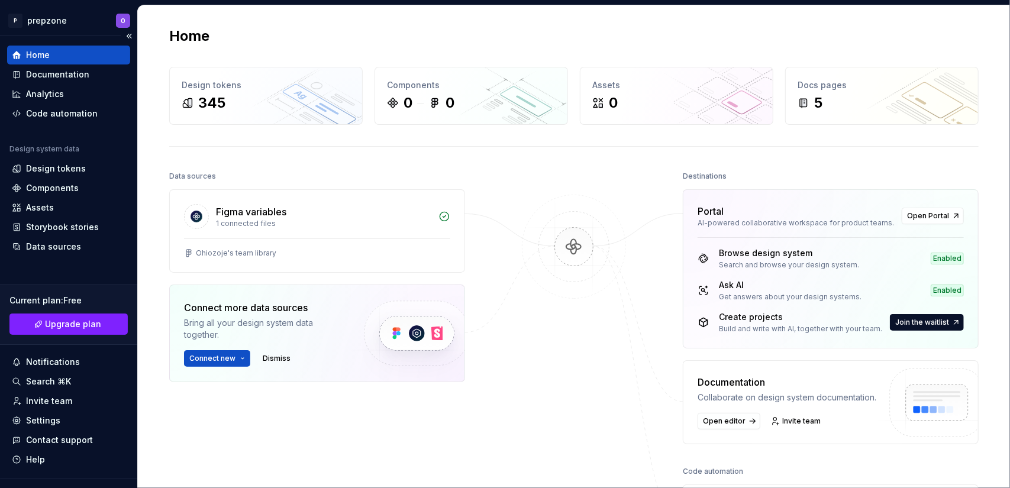
click at [50, 55] on div "Home" at bounding box center [69, 55] width 114 height 12
click at [208, 354] on span "Connect new" at bounding box center [212, 358] width 46 height 9
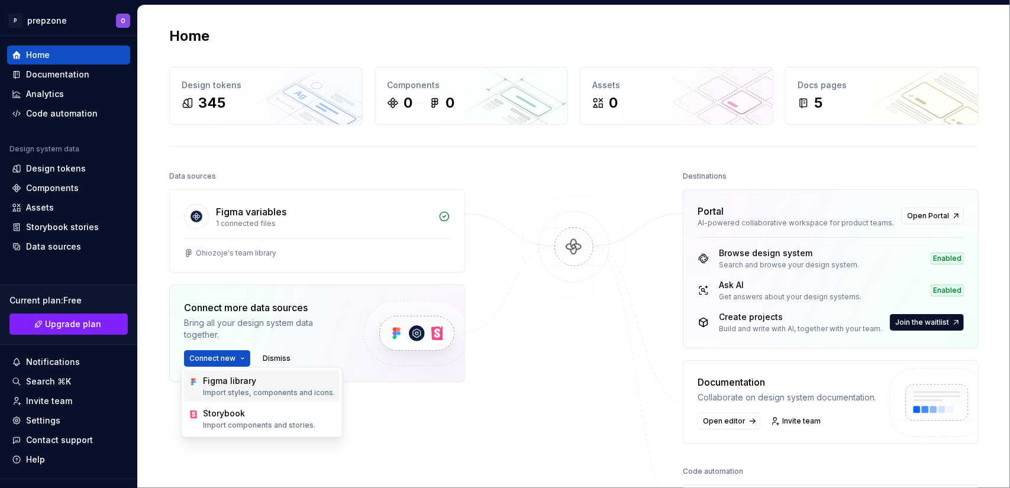
click at [214, 383] on div "Figma library" at bounding box center [229, 381] width 53 height 12
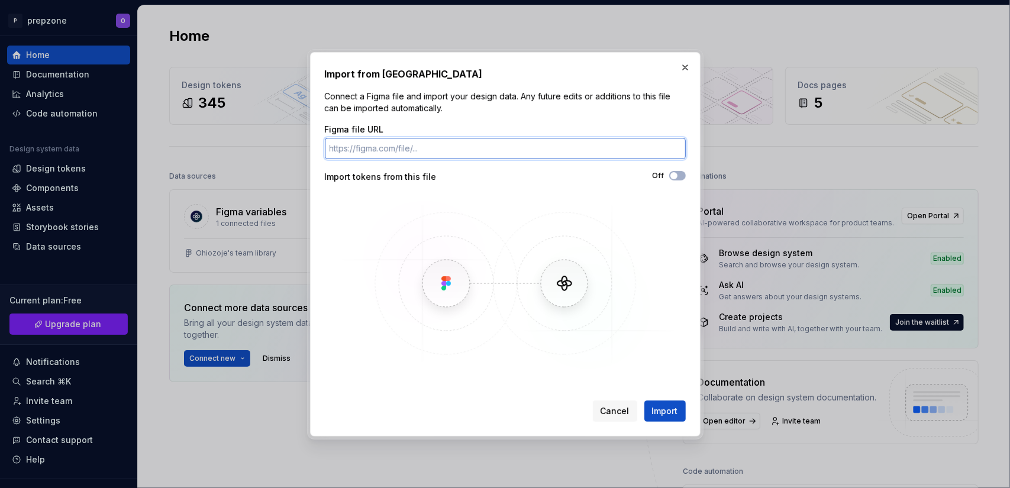
click at [571, 156] on input "Figma file URL" at bounding box center [505, 148] width 361 height 21
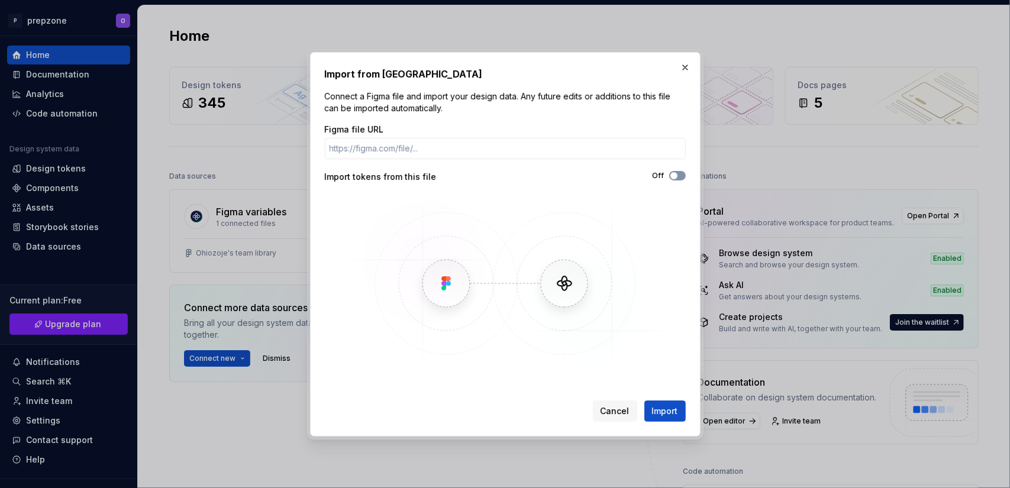
click at [672, 179] on button "Off" at bounding box center [677, 175] width 17 height 9
type button "on"
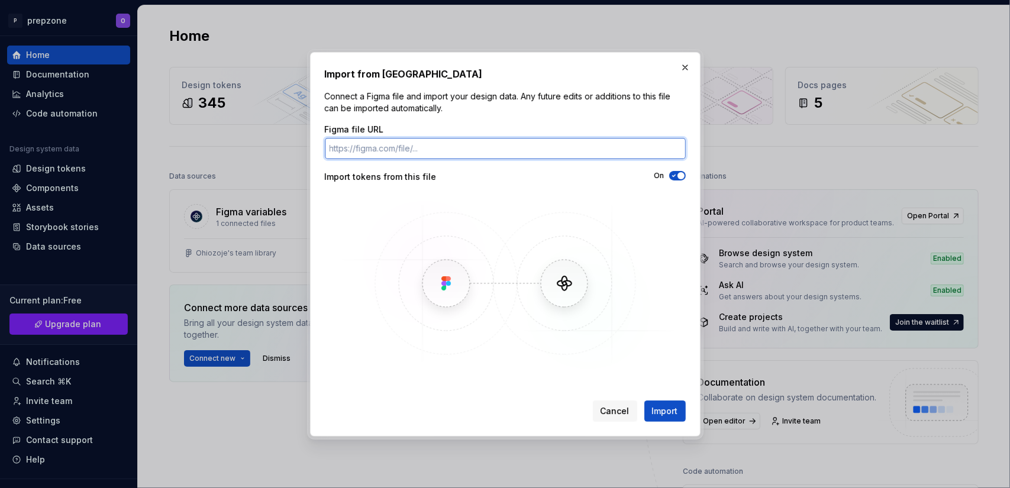
click at [566, 150] on input "Figma file URL" at bounding box center [505, 148] width 361 height 21
paste input "https://www.figma.com/design/U2tnfChv6bJo5n56ysc9yR/Ohiozoje-s-team-library?nod…"
type input "https://www.figma.com/design/U2tnfChv6bJo5n56ysc9yR/Ohiozoje-s-team-library?nod…"
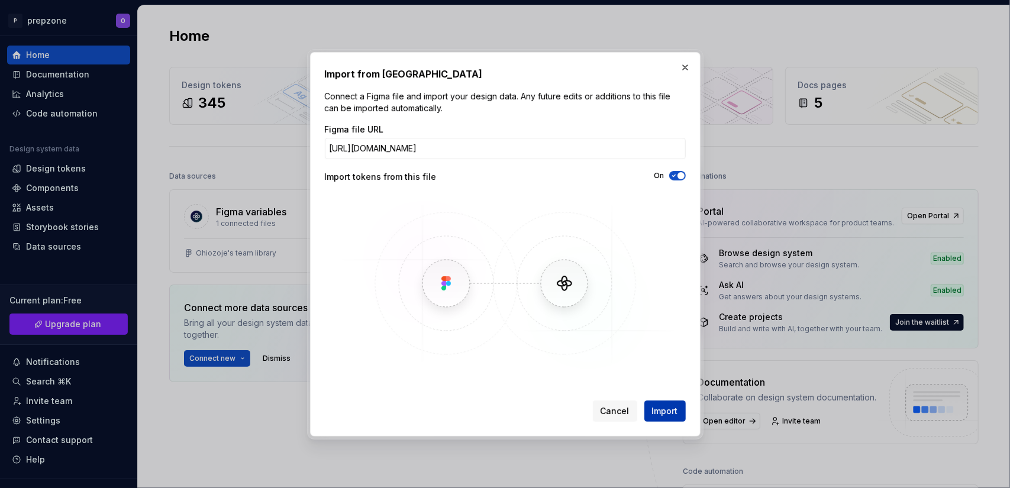
scroll to position [0, 0]
click at [663, 409] on span "Import" at bounding box center [665, 411] width 26 height 12
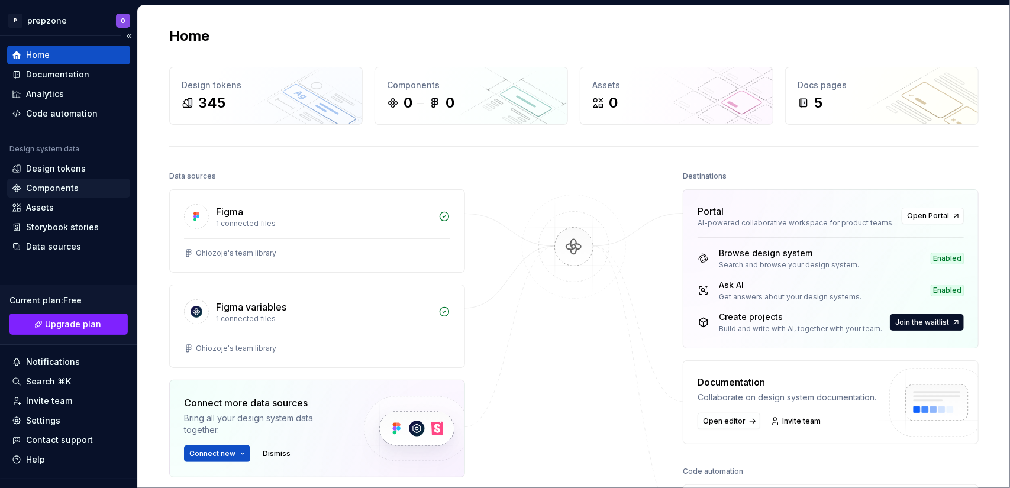
click at [62, 188] on div "Components" at bounding box center [52, 188] width 53 height 12
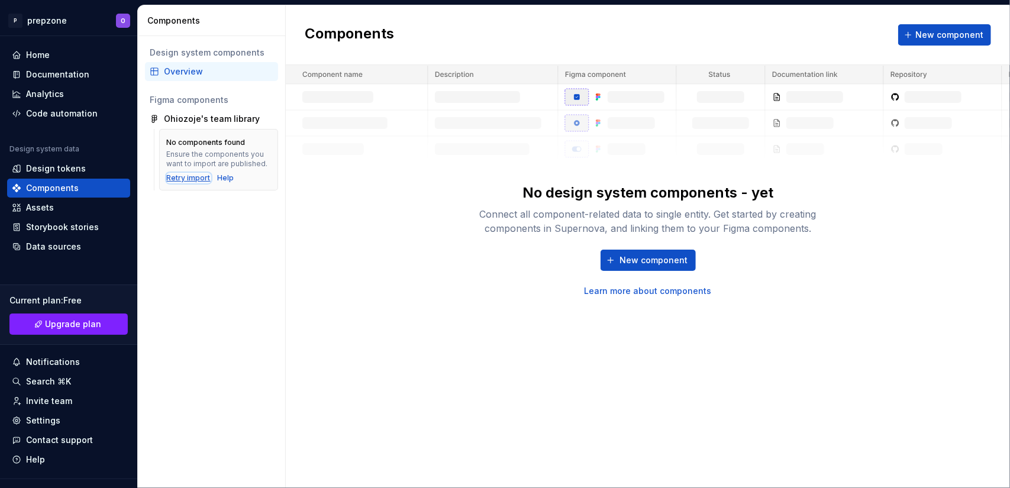
click at [200, 176] on div "Retry import" at bounding box center [189, 177] width 44 height 9
click at [59, 105] on div "Code automation" at bounding box center [68, 113] width 123 height 19
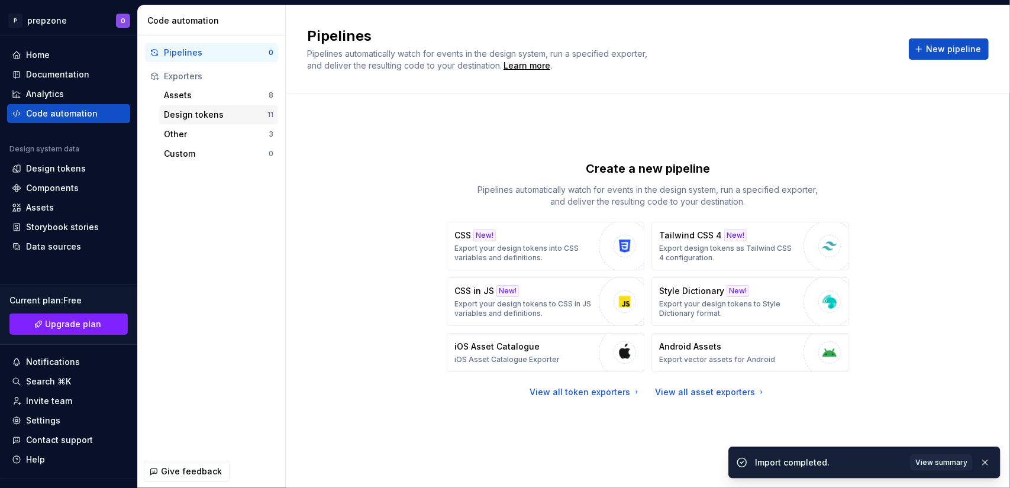
click at [203, 112] on div "Design tokens" at bounding box center [216, 115] width 104 height 12
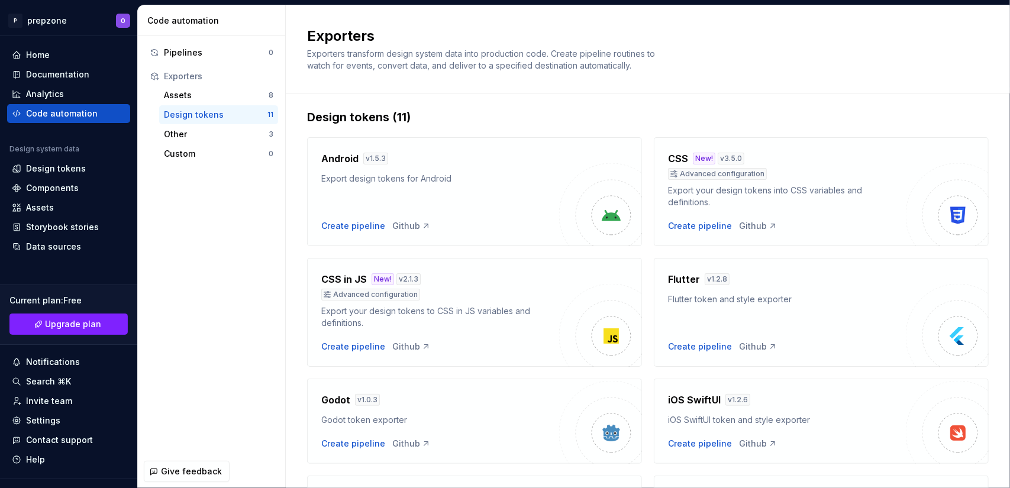
scroll to position [3, 0]
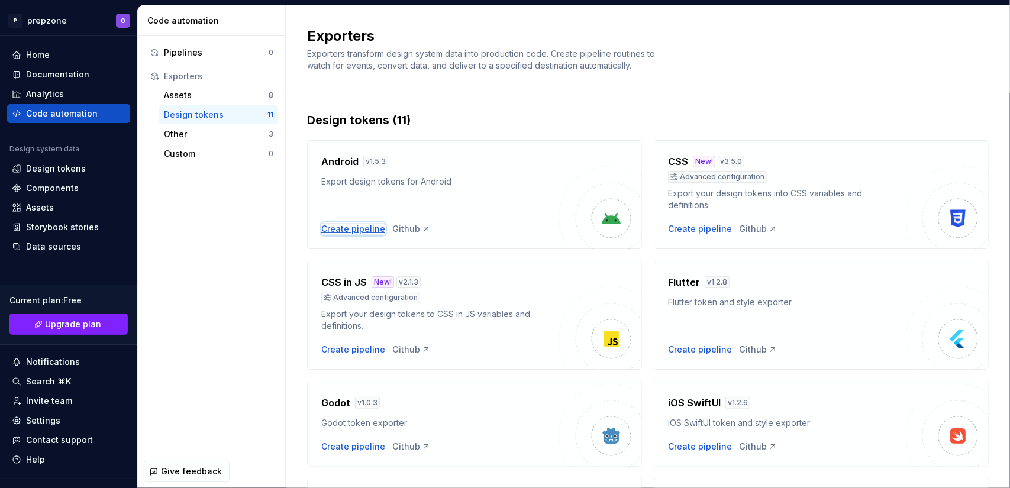
click at [366, 227] on div "Create pipeline" at bounding box center [353, 229] width 64 height 12
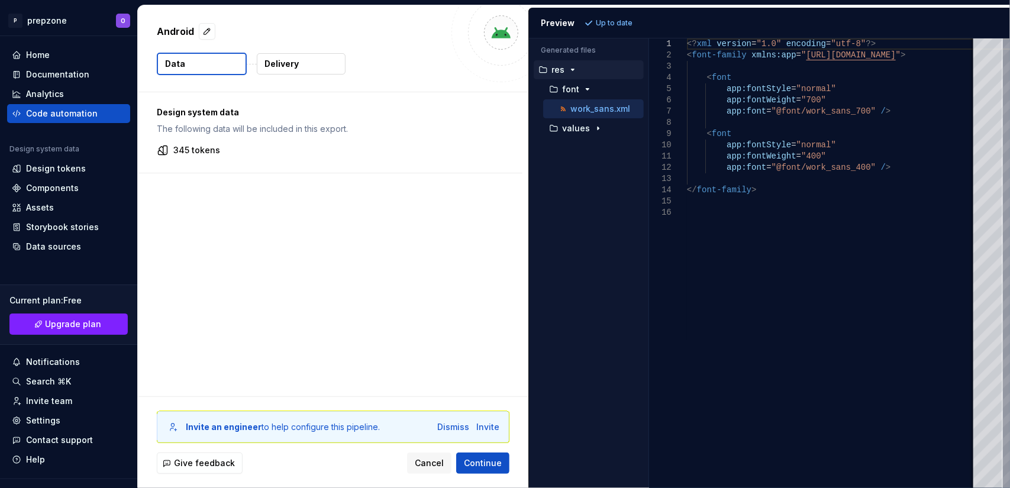
click at [571, 67] on icon "button" at bounding box center [572, 69] width 9 height 9
click at [586, 92] on icon "button" at bounding box center [587, 89] width 9 height 9
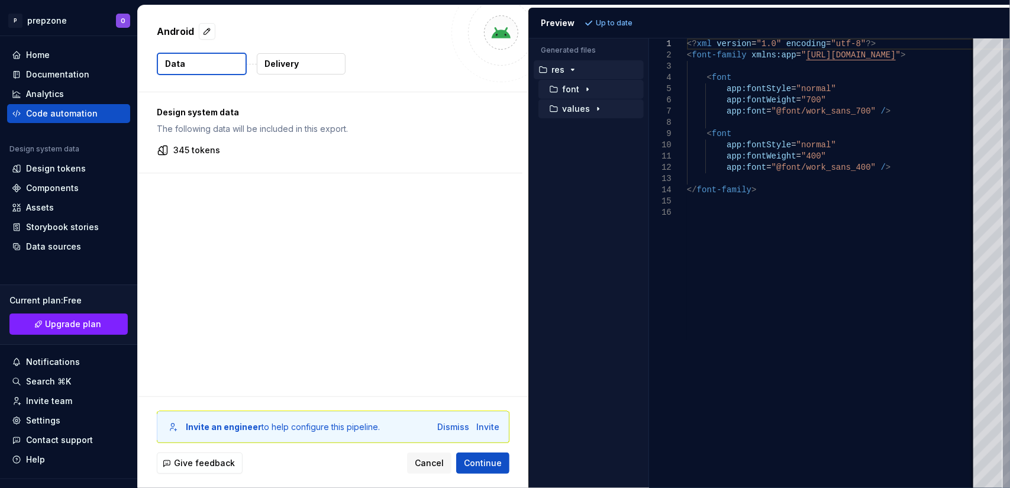
click at [597, 107] on icon "button" at bounding box center [597, 108] width 9 height 9
click at [459, 175] on div "Design system data The following data will be included in this export. 345 toke…" at bounding box center [333, 244] width 390 height 304
click at [473, 193] on div "Design system data The following data will be included in this export. 345 toke…" at bounding box center [333, 244] width 390 height 304
click at [232, 59] on button "Data" at bounding box center [202, 64] width 90 height 22
click at [208, 31] on button "button" at bounding box center [207, 31] width 17 height 17
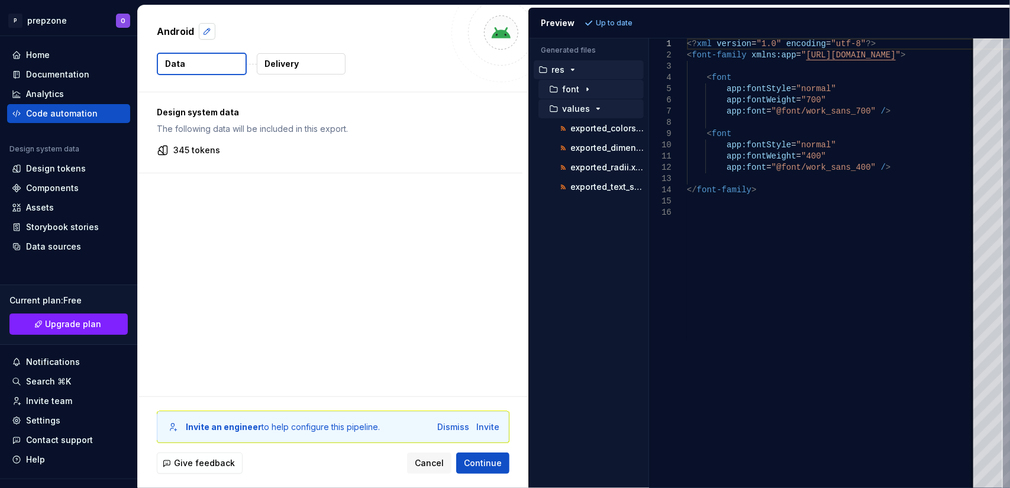
type textarea "*"
click at [208, 31] on textarea "*******" at bounding box center [299, 31] width 290 height 19
click at [327, 233] on div "Design system data The following data will be included in this export. 345 toke…" at bounding box center [333, 244] width 390 height 304
click at [291, 51] on div "Android Data Delivery" at bounding box center [333, 48] width 390 height 86
click at [53, 54] on div "Home" at bounding box center [69, 55] width 114 height 12
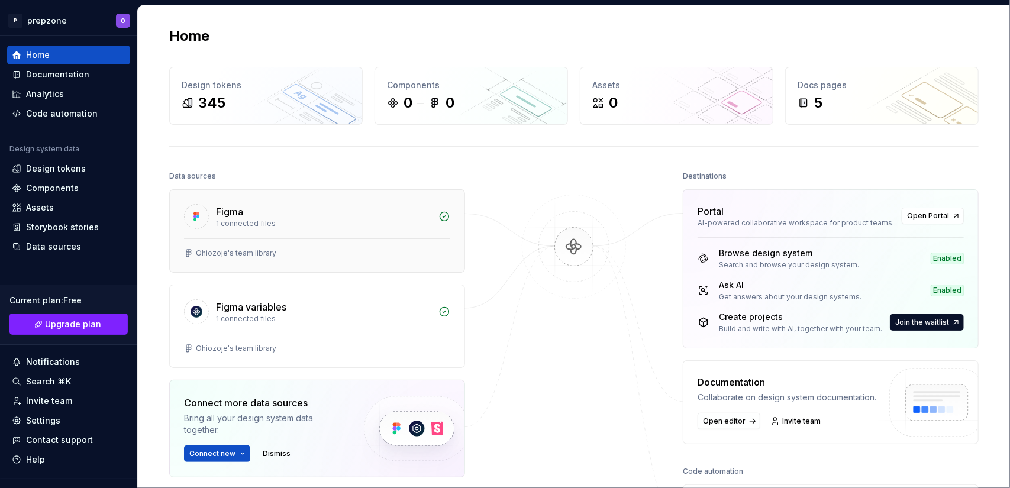
click at [196, 251] on div "Ohiozoje's team library" at bounding box center [236, 252] width 80 height 9
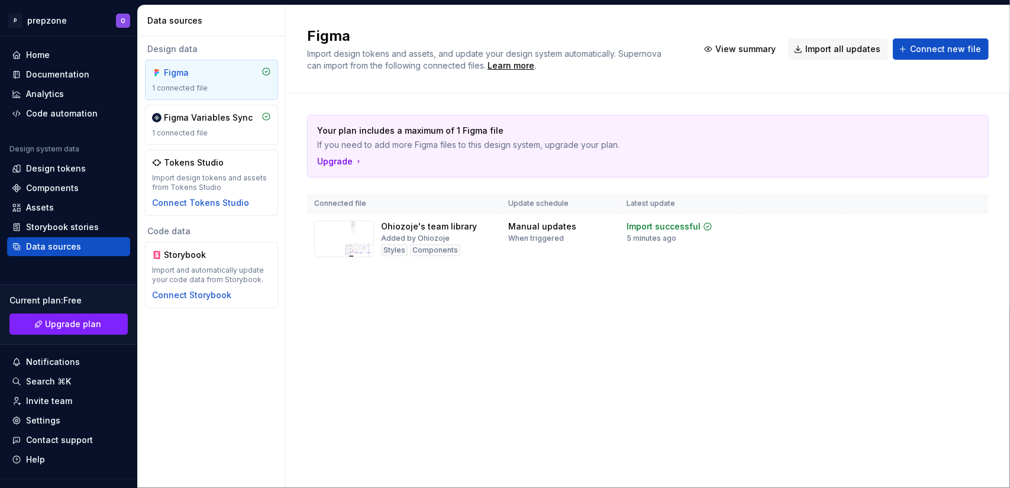
click at [246, 79] on div "Figma 1 connected file" at bounding box center [211, 80] width 119 height 26
click at [912, 54] on button "Connect new file" at bounding box center [941, 48] width 96 height 21
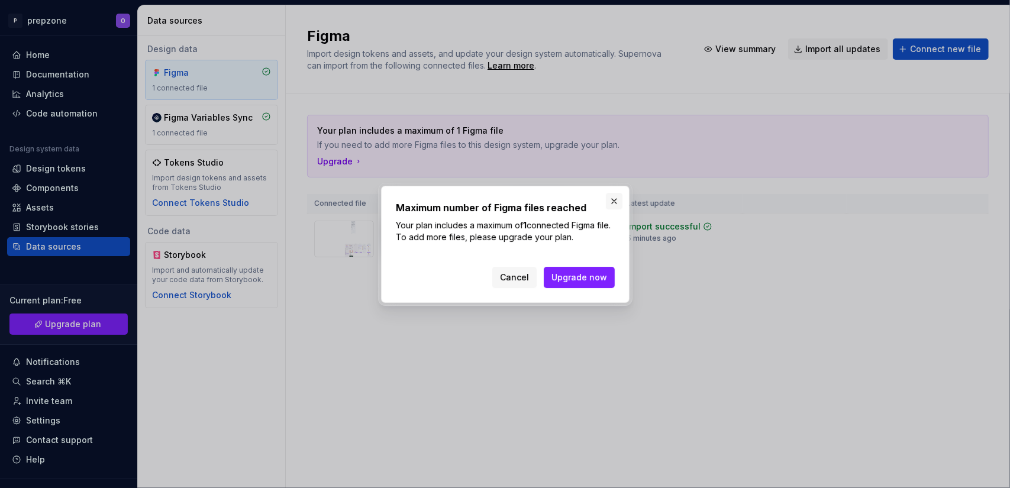
click at [618, 202] on button "button" at bounding box center [614, 201] width 17 height 17
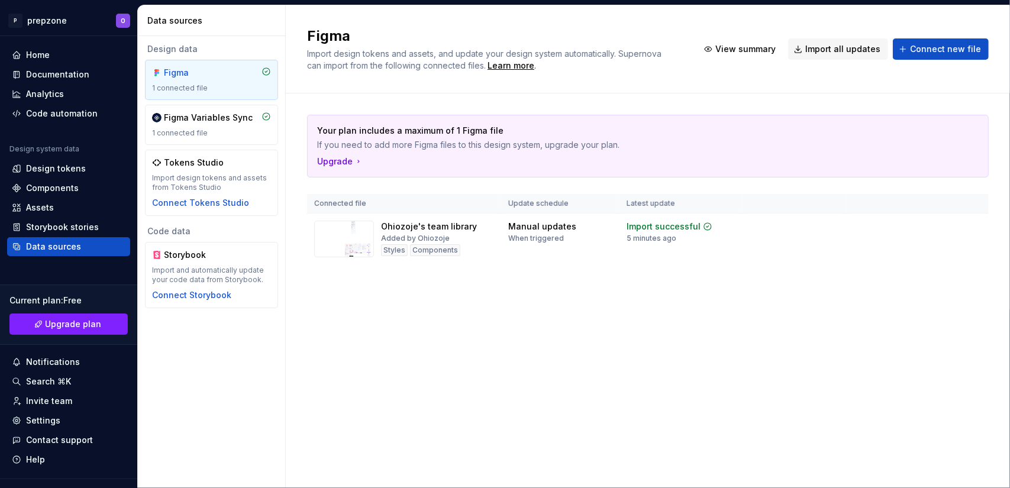
click at [266, 80] on div "Figma 1 connected file" at bounding box center [211, 80] width 119 height 26
click at [395, 218] on td "Ohiozoje's team library Added by Ohiozoje Styles Components" at bounding box center [404, 239] width 194 height 51
click at [754, 228] on td at bounding box center [794, 239] width 104 height 51
click at [918, 248] on div "Import updates" at bounding box center [928, 245] width 54 height 9
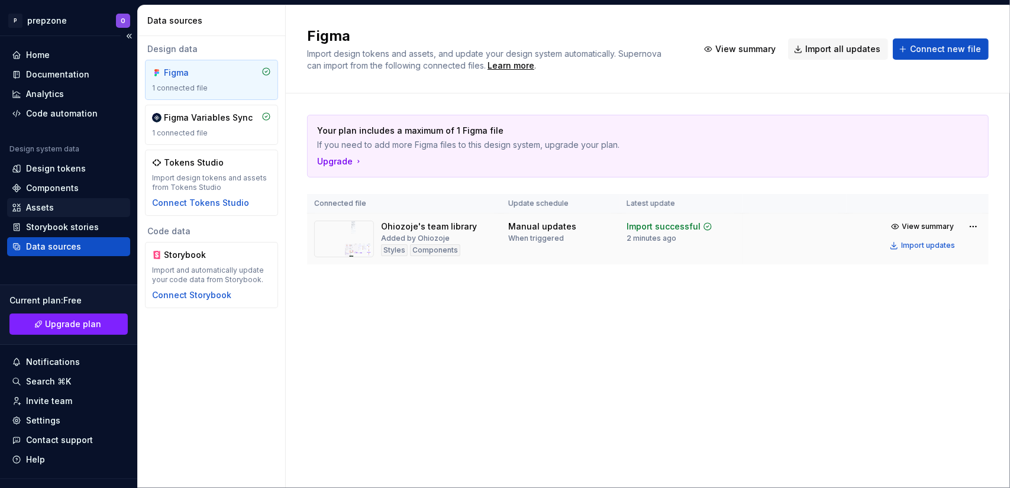
click at [63, 209] on div "Assets" at bounding box center [69, 208] width 114 height 12
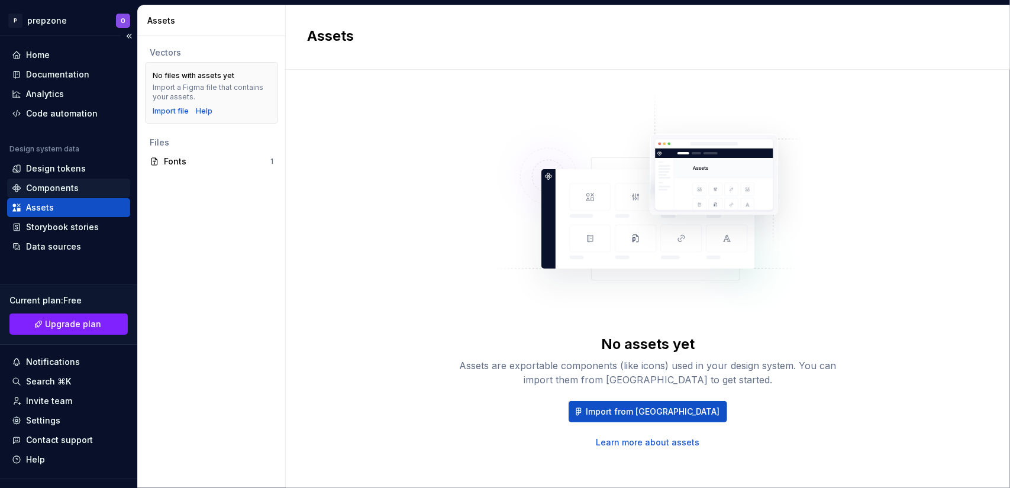
click at [45, 185] on div "Components" at bounding box center [52, 188] width 53 height 12
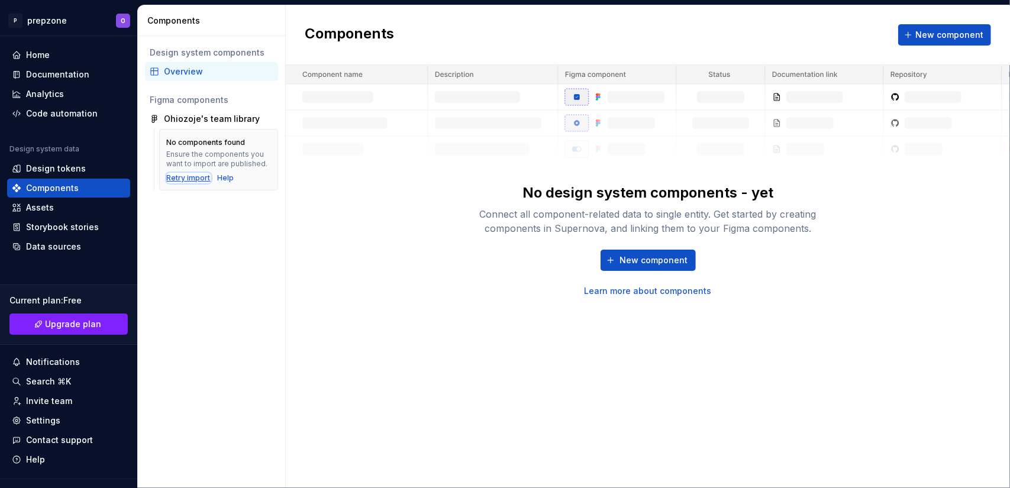
click at [182, 182] on div "Retry import" at bounding box center [189, 177] width 44 height 9
click at [224, 118] on div "Ohiozoje's team library" at bounding box center [212, 119] width 96 height 12
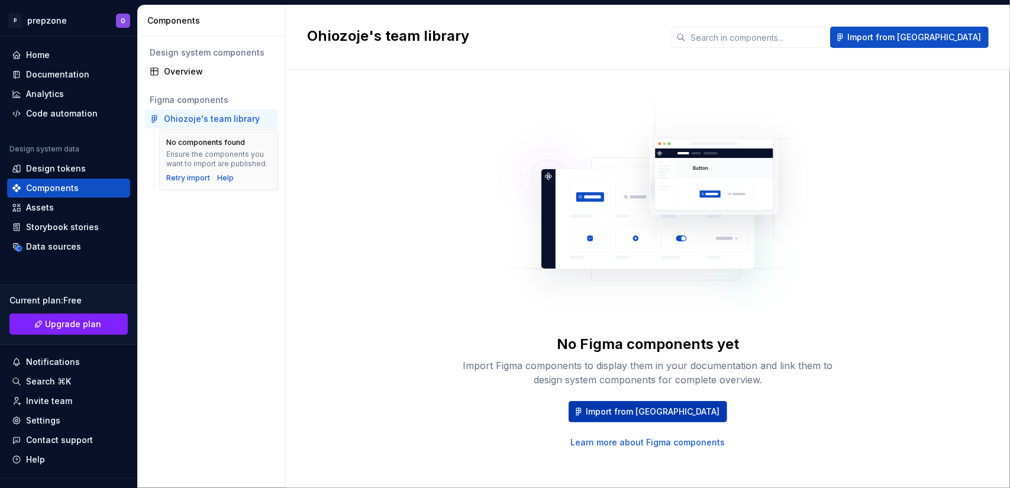
click at [625, 408] on span "Import from Figma" at bounding box center [653, 412] width 134 height 12
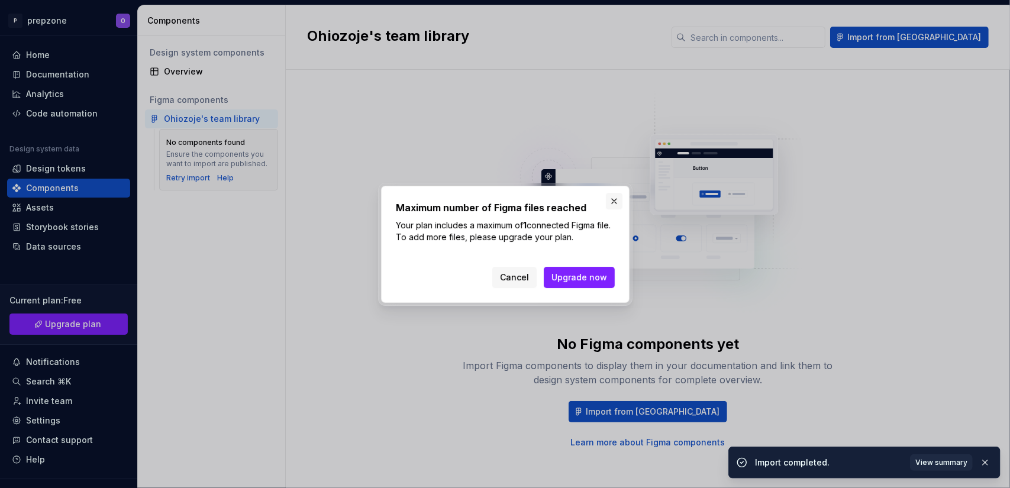
click at [612, 208] on button "button" at bounding box center [614, 201] width 17 height 17
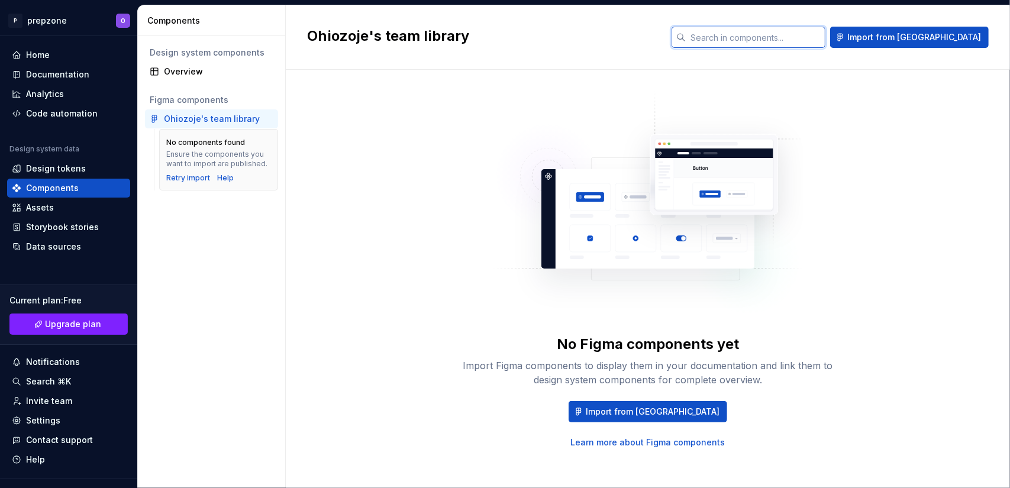
click at [774, 30] on input "text" at bounding box center [756, 37] width 140 height 21
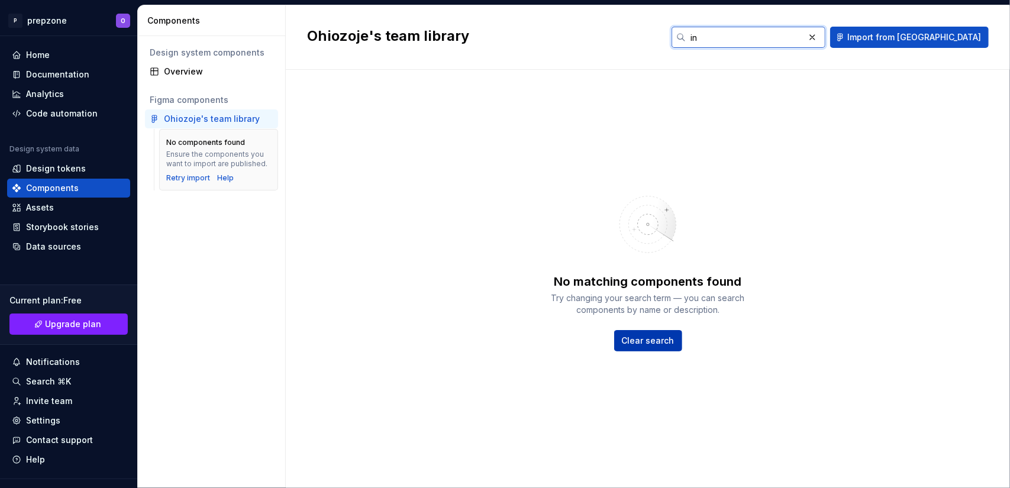
type input "in"
click at [669, 338] on span "Clear search" at bounding box center [648, 341] width 53 height 12
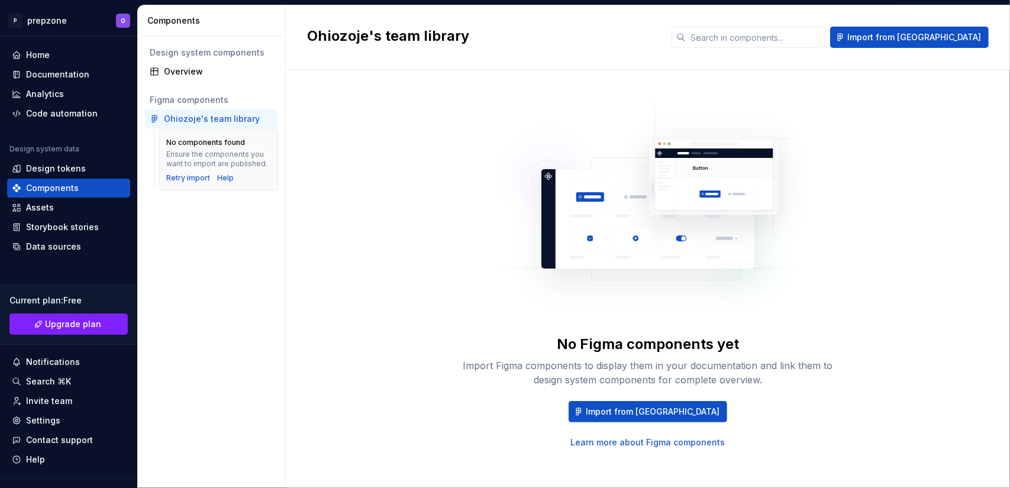
scroll to position [5, 0]
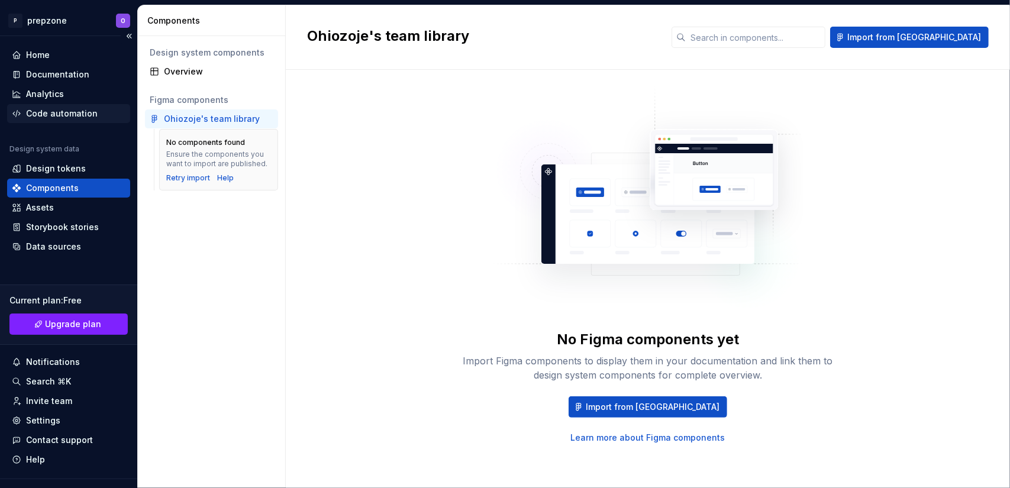
click at [52, 111] on div "Code automation" at bounding box center [62, 114] width 72 height 12
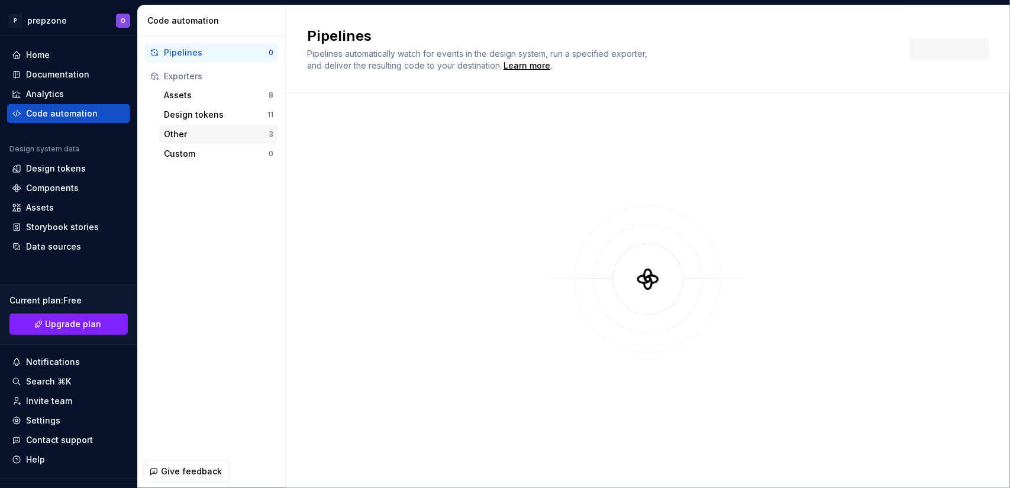
click at [188, 137] on div "Other" at bounding box center [216, 134] width 105 height 12
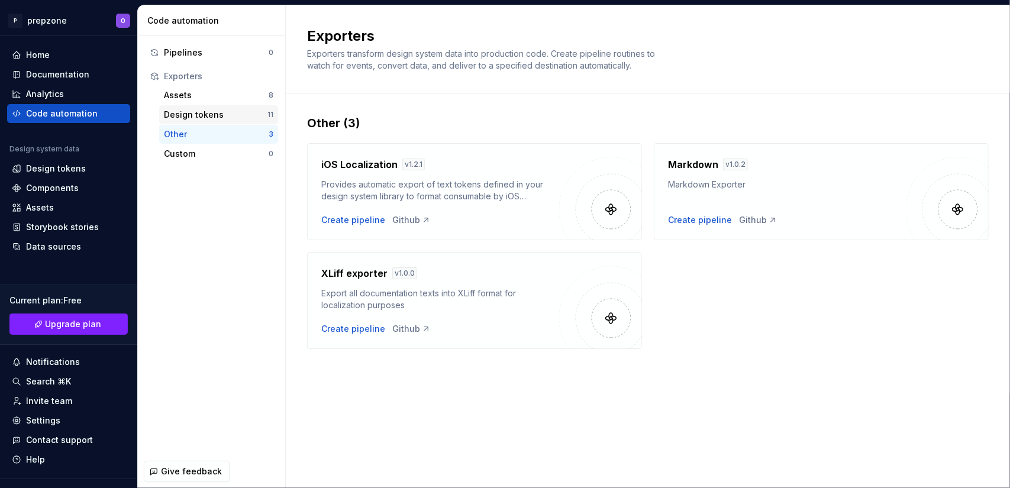
click at [198, 113] on div "Design tokens" at bounding box center [216, 115] width 104 height 12
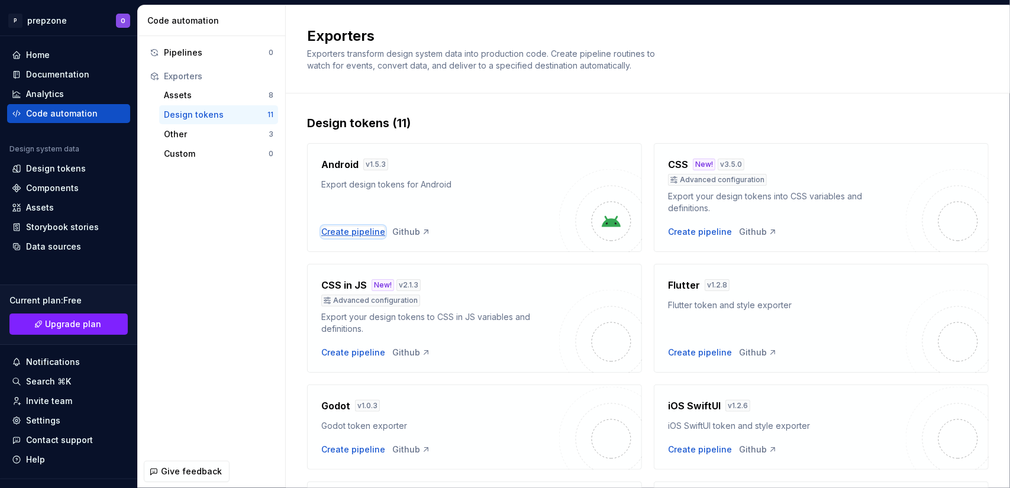
click at [359, 229] on div "Create pipeline" at bounding box center [353, 232] width 64 height 12
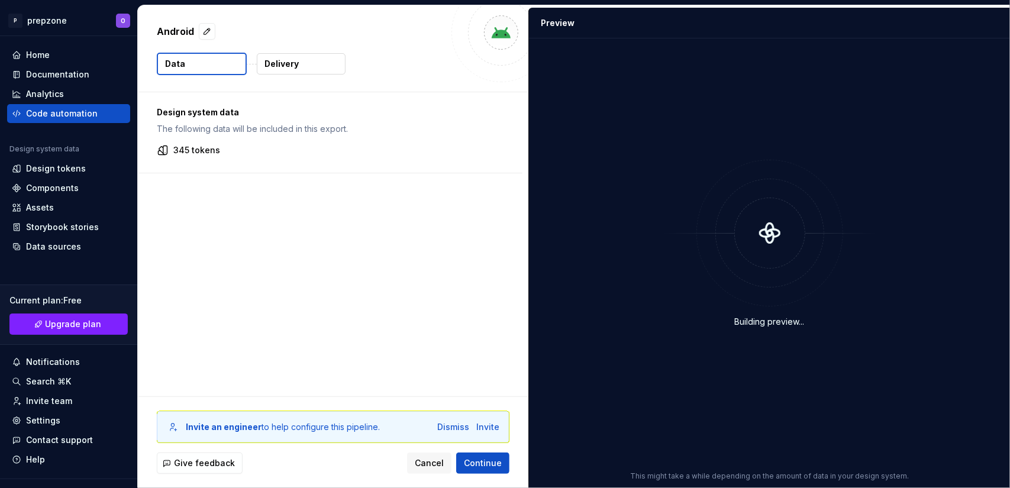
click at [618, 244] on div "Building preview..." at bounding box center [769, 244] width 467 height 396
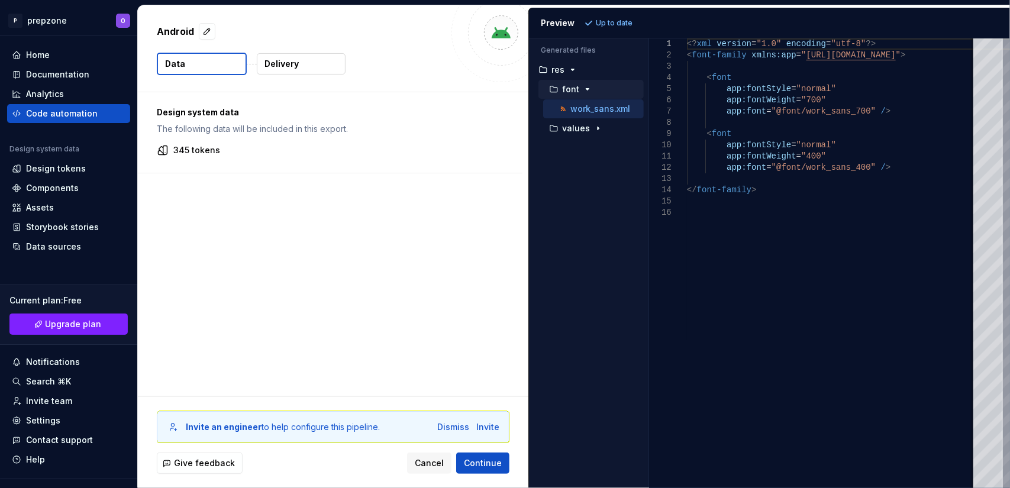
click at [586, 94] on button "font" at bounding box center [590, 89] width 105 height 13
click at [597, 133] on div "values" at bounding box center [590, 128] width 105 height 19
click at [597, 127] on icon "button" at bounding box center [597, 128] width 1 height 3
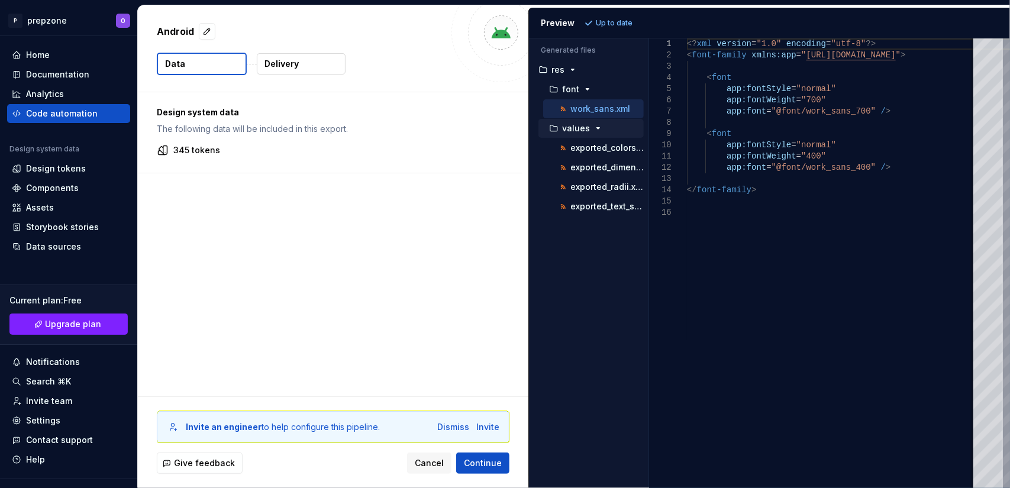
click at [321, 219] on div "Design system data The following data will be included in this export. 345 toke…" at bounding box center [333, 244] width 390 height 304
click at [75, 90] on div "Analytics" at bounding box center [69, 94] width 114 height 12
click at [45, 60] on div "Home" at bounding box center [38, 55] width 24 height 12
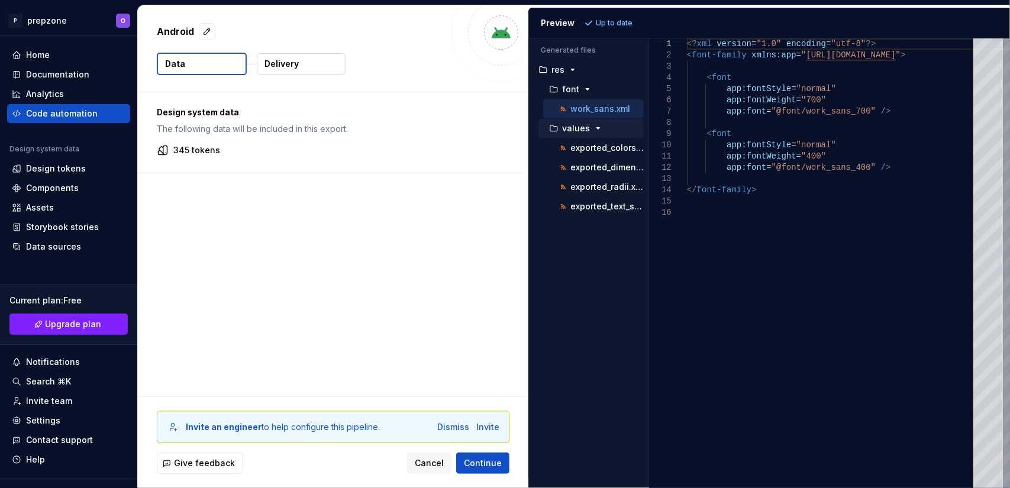
click at [17, 58] on icon at bounding box center [16, 54] width 7 height 7
click at [0, 0] on button "Collapse sidebar" at bounding box center [0, 0] width 0 height 0
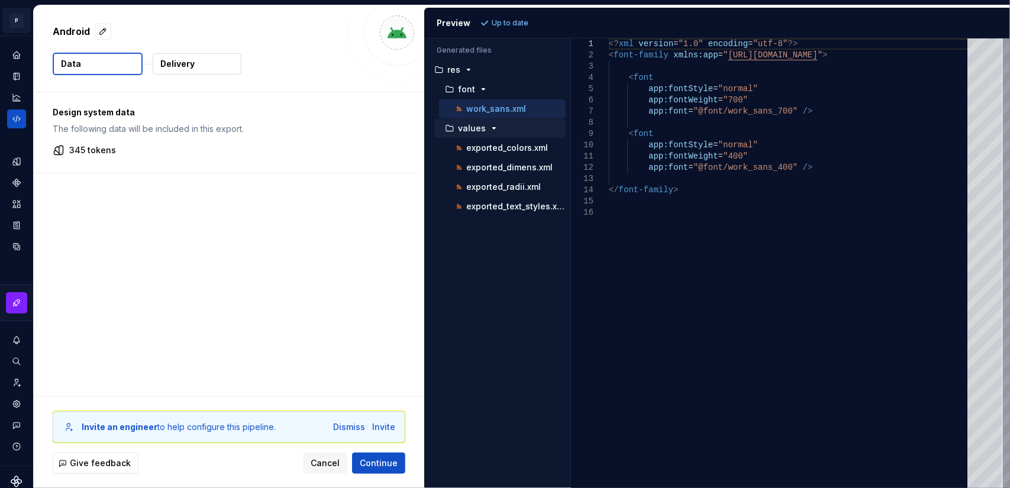
click at [14, 22] on html "P prepzone O Design system data Android Data Delivery Design system data The fo…" at bounding box center [505, 244] width 1010 height 488
click at [104, 9] on html "P prepzone O Design system data Android Data Delivery Design system data The fo…" at bounding box center [505, 244] width 1010 height 488
click at [17, 39] on button "Expand sidebar" at bounding box center [25, 36] width 17 height 17
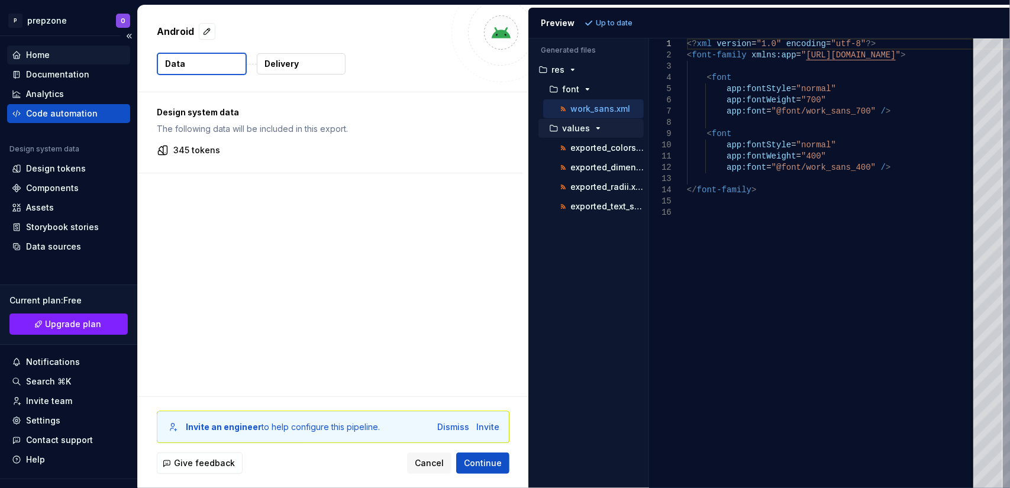
click at [60, 49] on div "Home" at bounding box center [69, 55] width 114 height 12
click at [37, 54] on div "Home" at bounding box center [38, 55] width 24 height 12
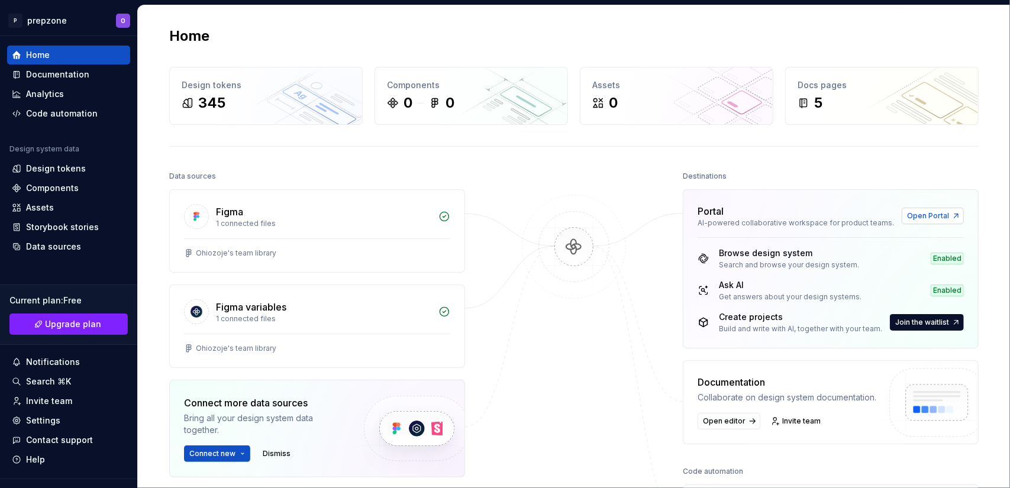
click at [915, 208] on link "Open Portal" at bounding box center [933, 216] width 62 height 17
click at [572, 243] on img at bounding box center [573, 259] width 115 height 128
click at [576, 261] on img at bounding box center [573, 259] width 115 height 128
click at [421, 209] on div "Figma" at bounding box center [323, 212] width 215 height 14
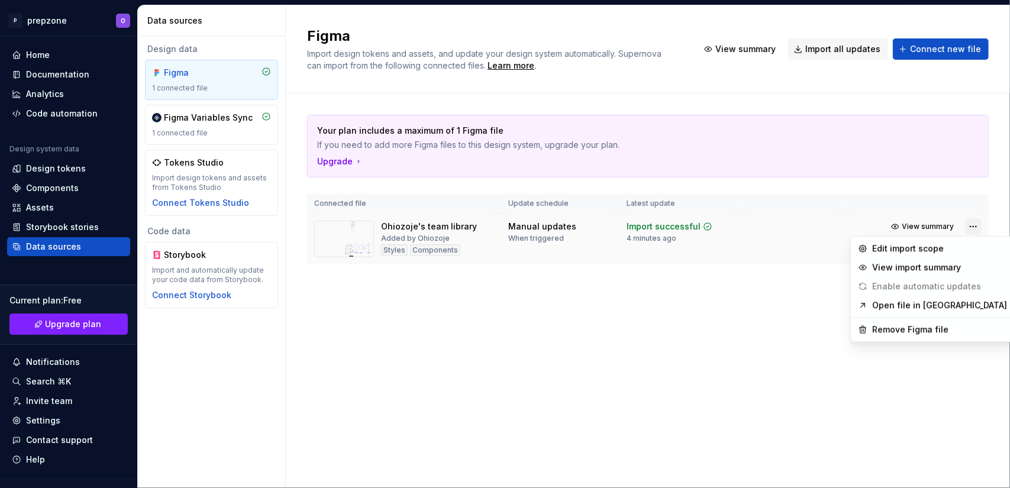
click at [974, 230] on html "P prepzone O Home Documentation Analytics Code automation Design system data De…" at bounding box center [505, 244] width 1010 height 488
click at [927, 324] on div "Remove Figma file" at bounding box center [939, 330] width 135 height 12
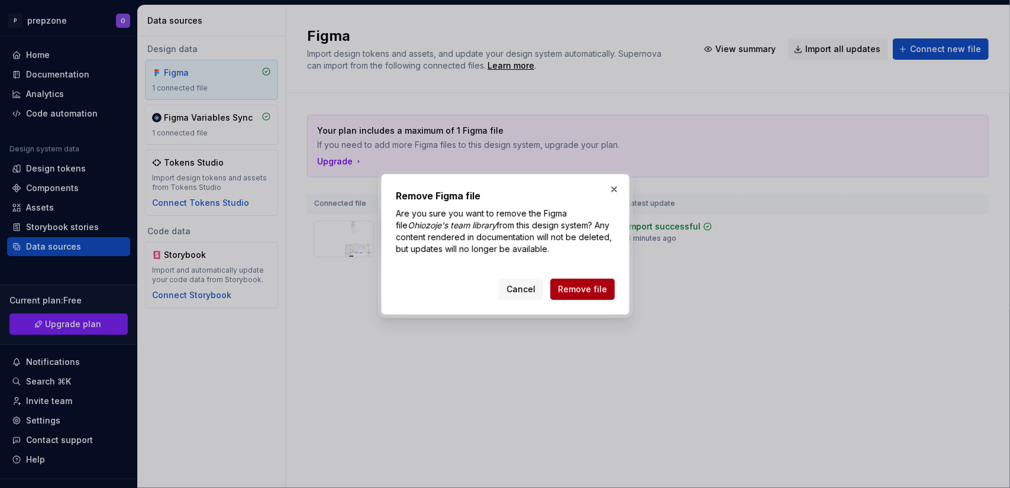
click at [597, 289] on span "Remove file" at bounding box center [582, 289] width 49 height 12
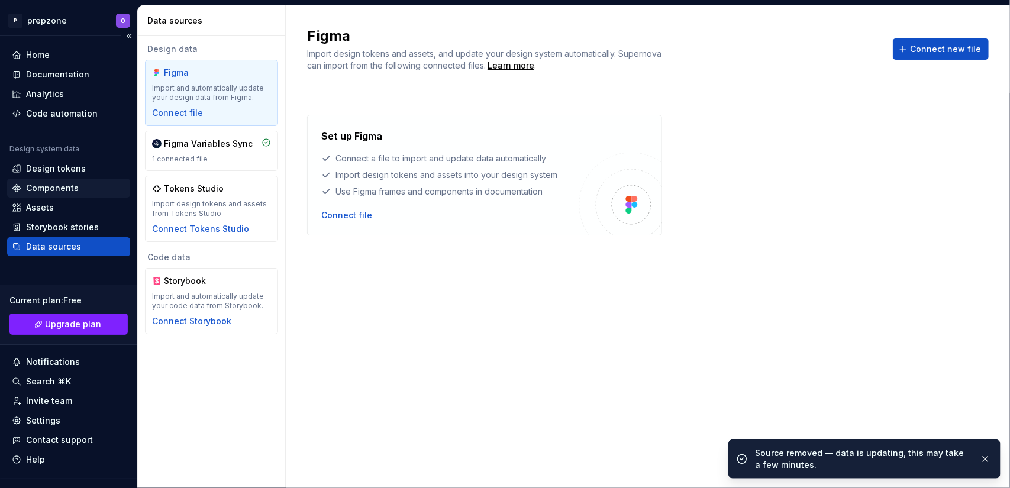
click at [70, 183] on div "Components" at bounding box center [52, 188] width 53 height 12
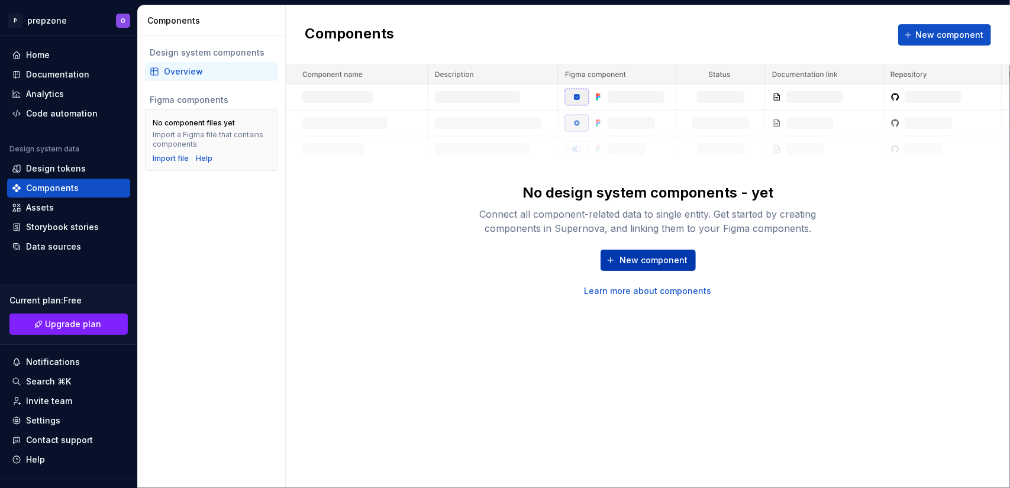
click at [644, 259] on span "New component" at bounding box center [654, 260] width 68 height 12
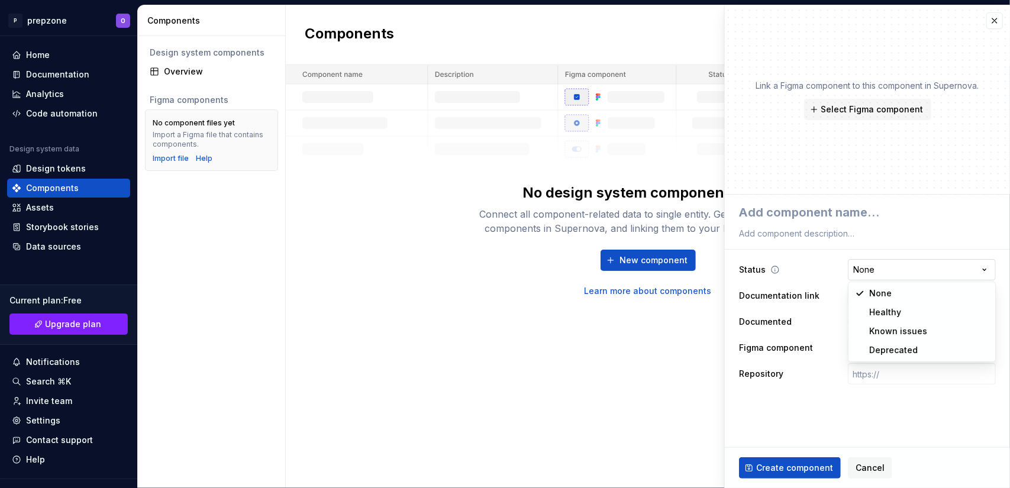
click at [880, 277] on html "**********" at bounding box center [505, 244] width 1010 height 488
click at [795, 230] on html "**********" at bounding box center [505, 244] width 1010 height 488
click at [883, 370] on input "text" at bounding box center [922, 373] width 148 height 21
paste input "https://www.figma.com/design/U2tnfChv6bJo5n56ysc9yR/Ohiozoje-s-team-library?nod…"
type textarea "*"
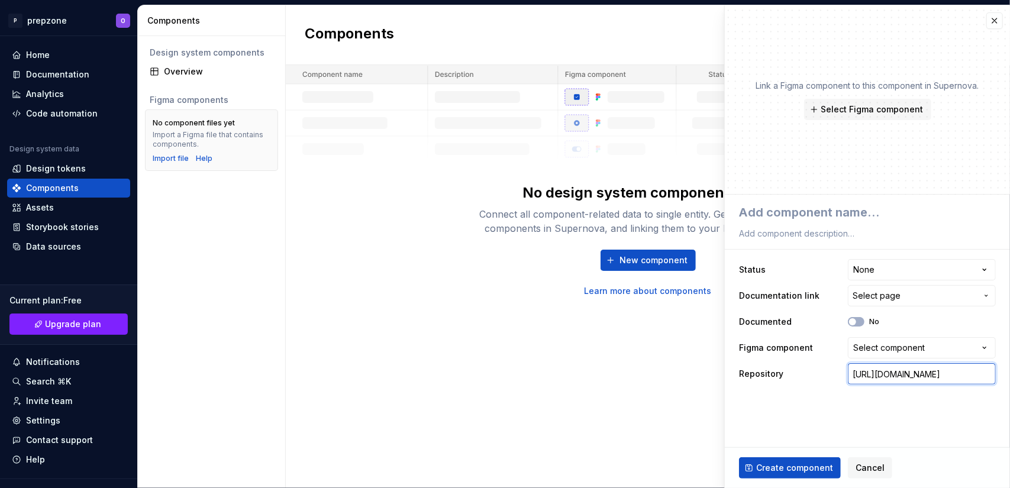
scroll to position [0, 367]
type input "https://www.figma.com/design/U2tnfChv6bJo5n56ysc9yR/Ohiozoje-s-team-library?nod…"
click at [900, 347] on div "Select component" at bounding box center [889, 348] width 72 height 12
click at [900, 347] on html "**********" at bounding box center [505, 244] width 1010 height 488
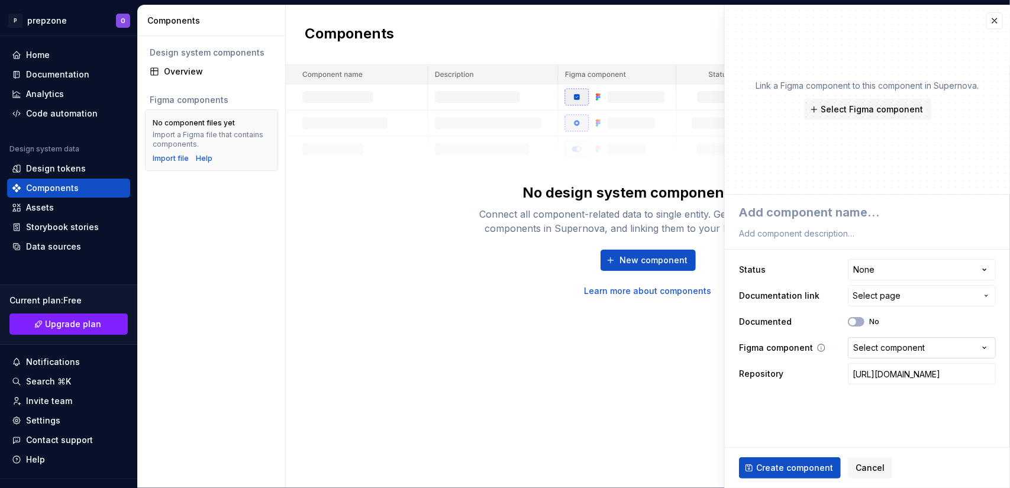
click at [900, 347] on div "Select component" at bounding box center [889, 348] width 72 height 12
click at [898, 347] on html "**********" at bounding box center [505, 244] width 1010 height 488
click at [851, 324] on span "button" at bounding box center [852, 321] width 7 height 7
click at [857, 324] on icon "button" at bounding box center [852, 321] width 9 height 7
click at [885, 294] on span "Select page" at bounding box center [876, 296] width 48 height 12
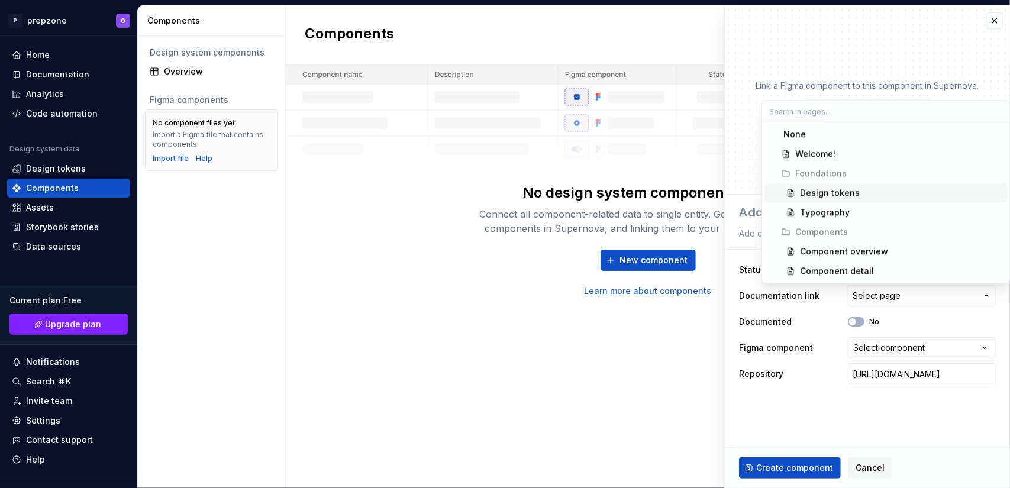
click at [842, 199] on span "Design tokens" at bounding box center [885, 192] width 243 height 19
type textarea "*"
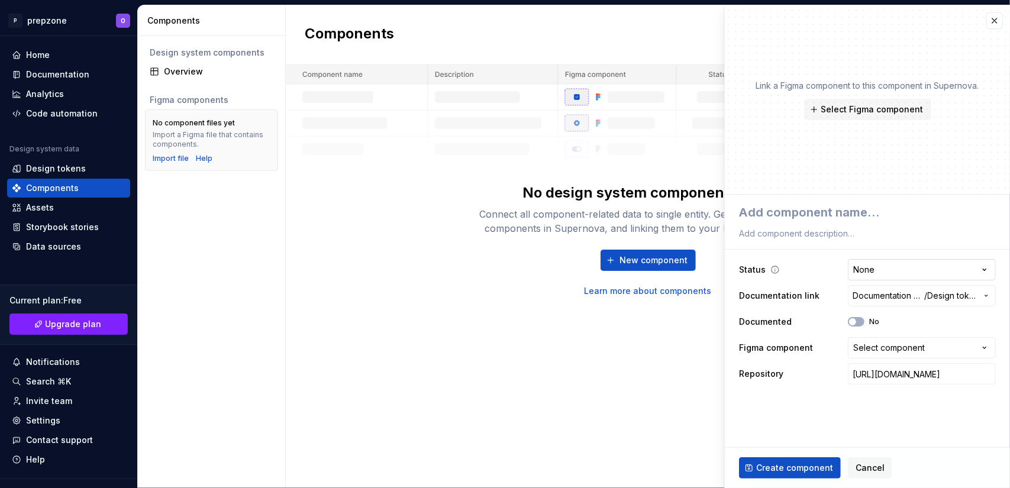
click at [887, 264] on html "**********" at bounding box center [505, 244] width 1010 height 488
select select "**********"
click at [819, 463] on span "Create component" at bounding box center [794, 468] width 77 height 12
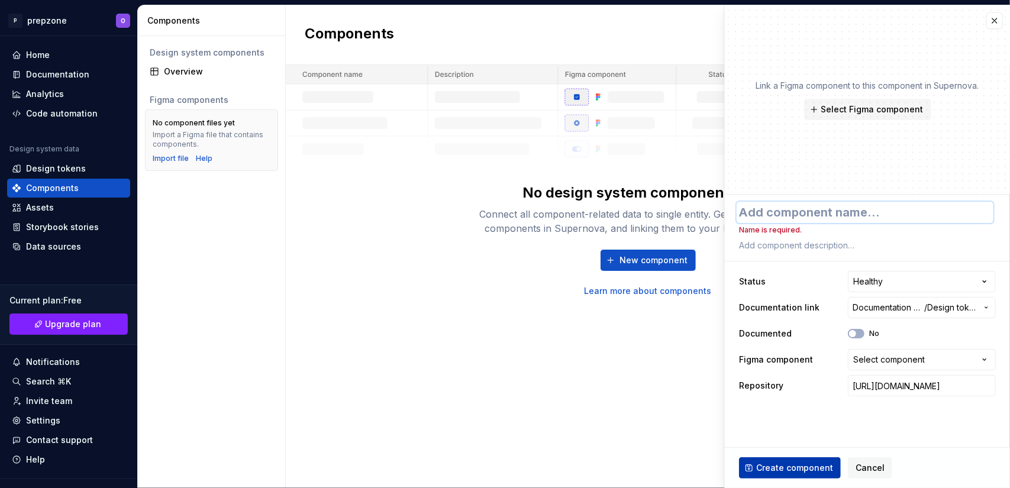
type textarea "*"
type textarea "D"
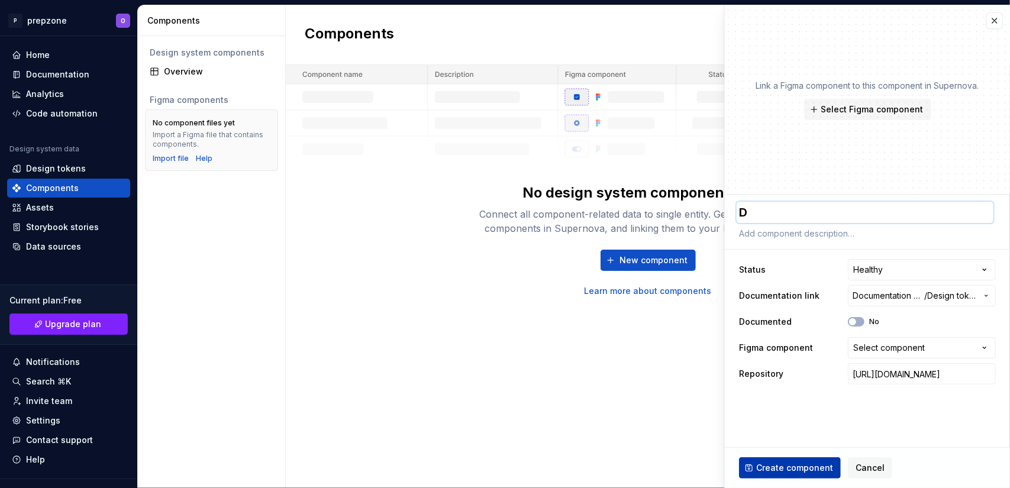
type textarea "*"
type textarea "De"
type textarea "*"
type textarea "Des"
type textarea "*"
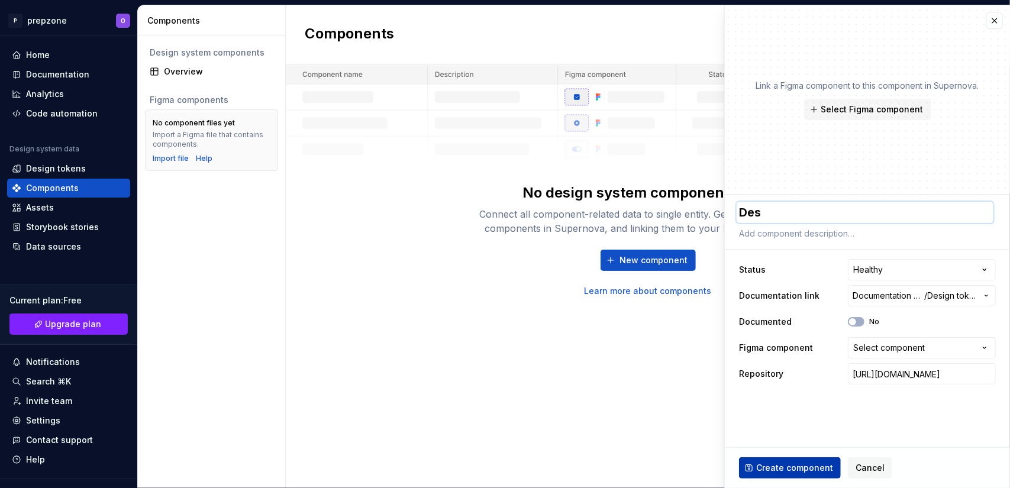
type textarea "Desi"
type textarea "*"
type textarea "Desig"
type textarea "*"
type textarea "Design"
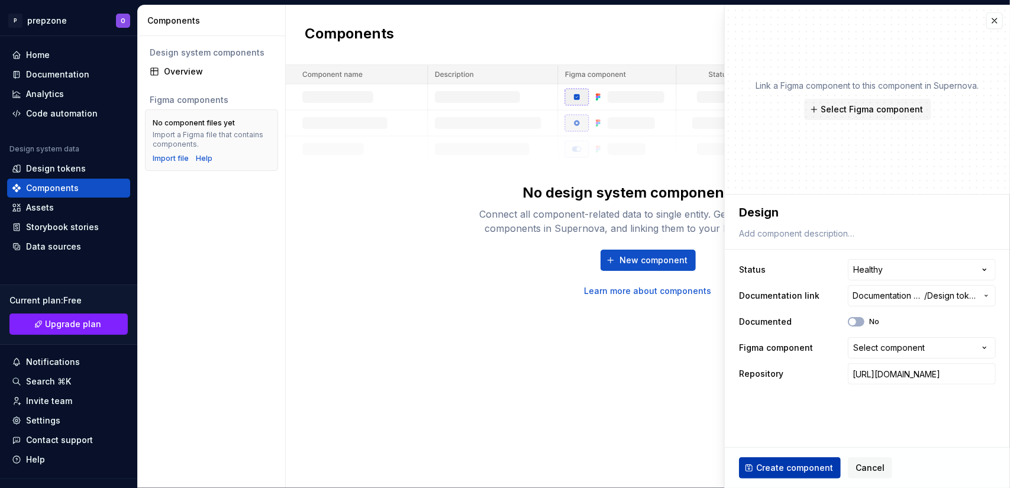
click at [812, 464] on span "Create component" at bounding box center [794, 468] width 77 height 12
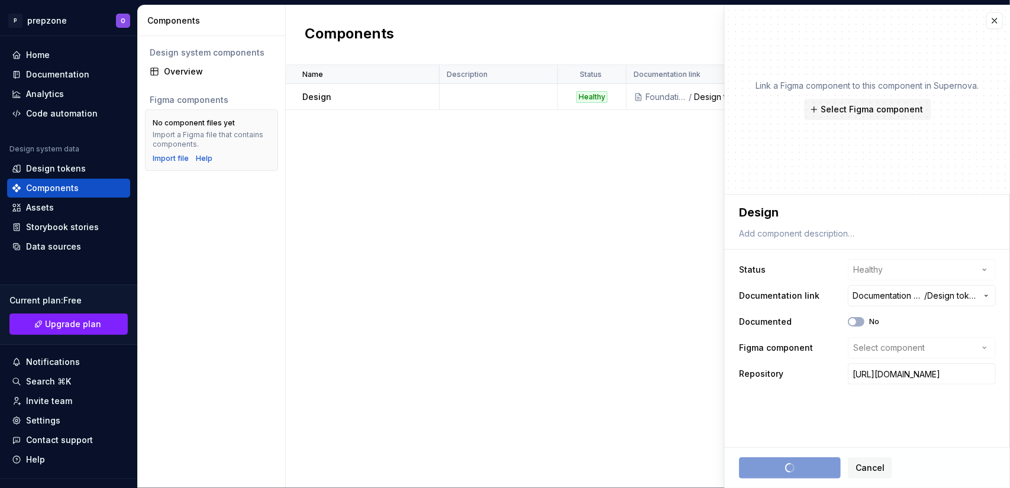
type textarea "*"
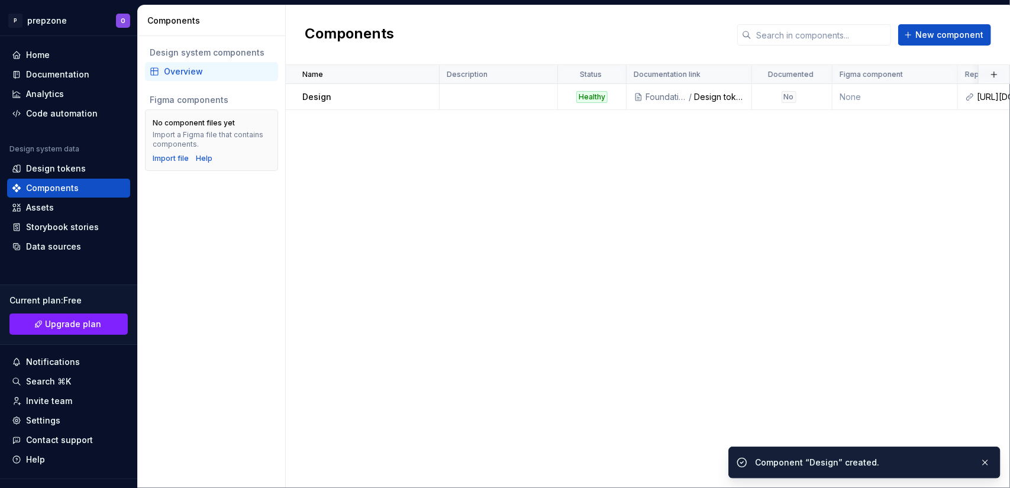
scroll to position [0, 201]
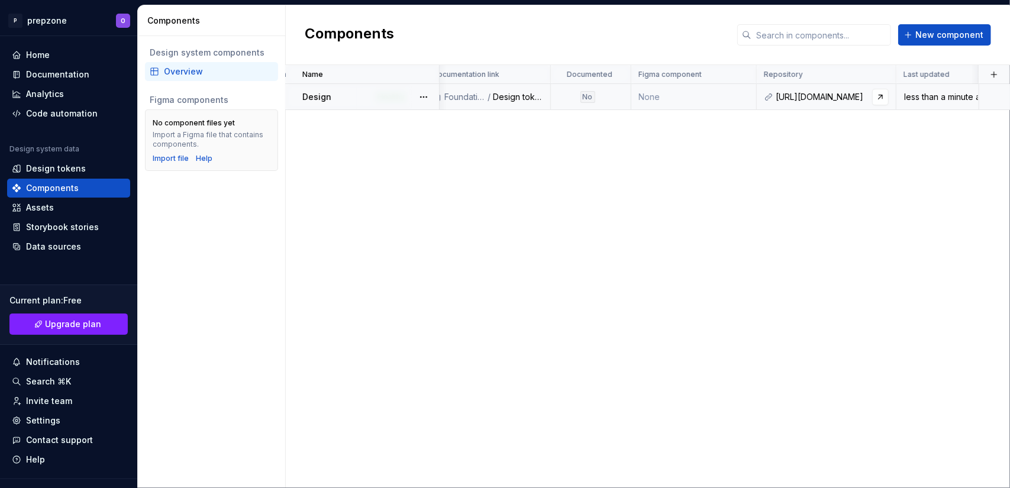
click at [802, 101] on div "https://www.figma.com/design/U2tnfChv6bJo5n56ysc9yR/Ohiozoje-s-team-library?nod…" at bounding box center [832, 97] width 113 height 12
click at [877, 96] on link at bounding box center [880, 97] width 17 height 17
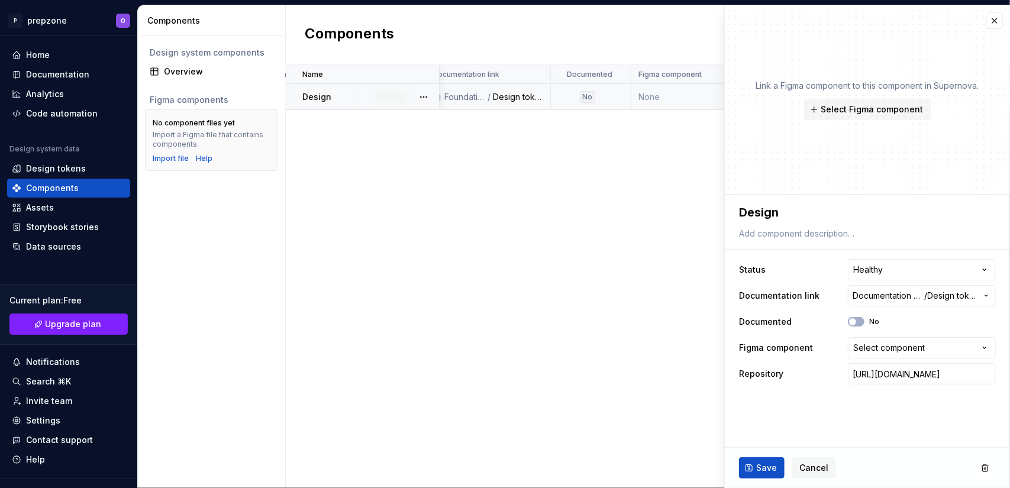
type textarea "*"
click at [620, 240] on div "Name Description Status Documentation link Documented Figma component Repositor…" at bounding box center [648, 276] width 724 height 423
click at [225, 73] on div "Overview" at bounding box center [218, 72] width 109 height 12
